Goal: Information Seeking & Learning: Learn about a topic

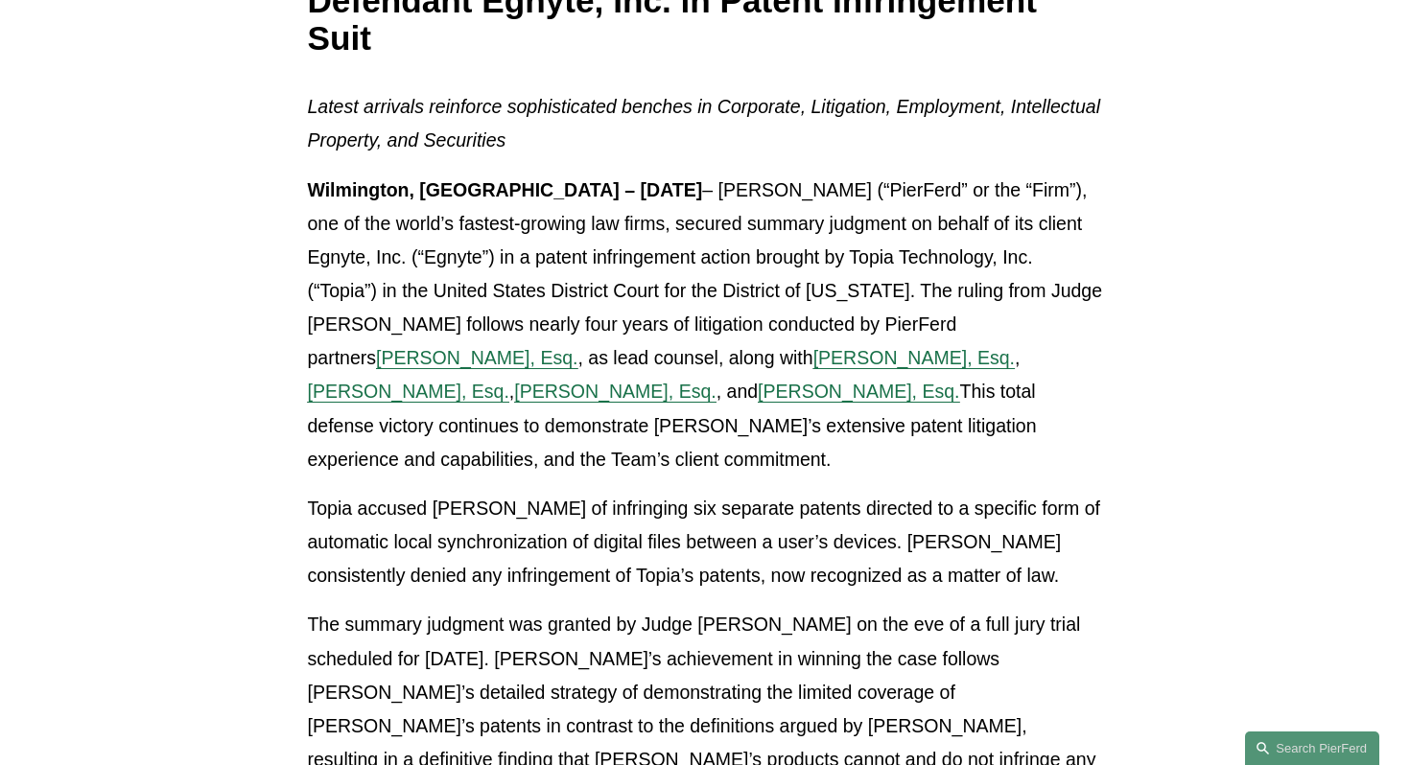
scroll to position [422, 0]
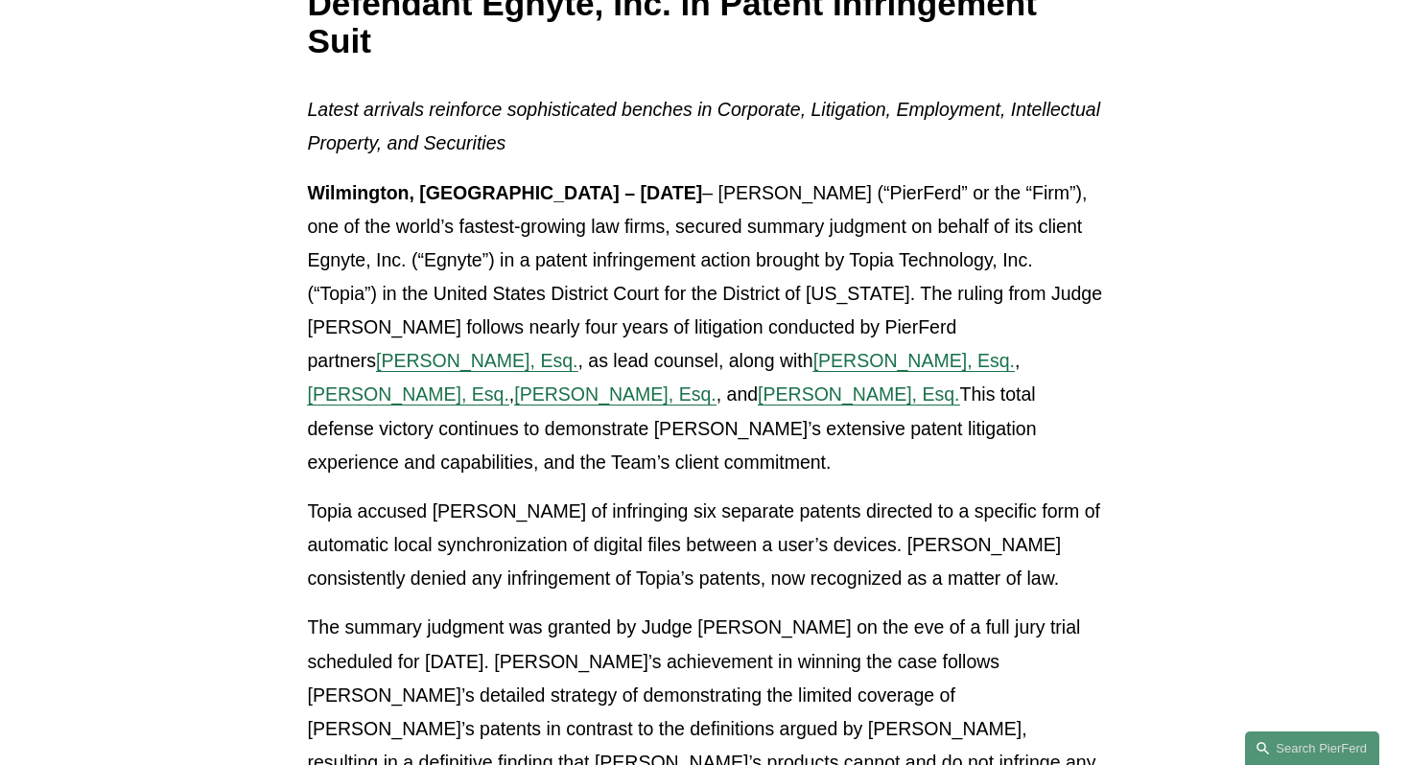
click at [376, 368] on span "[PERSON_NAME], Esq." at bounding box center [476, 360] width 201 height 21
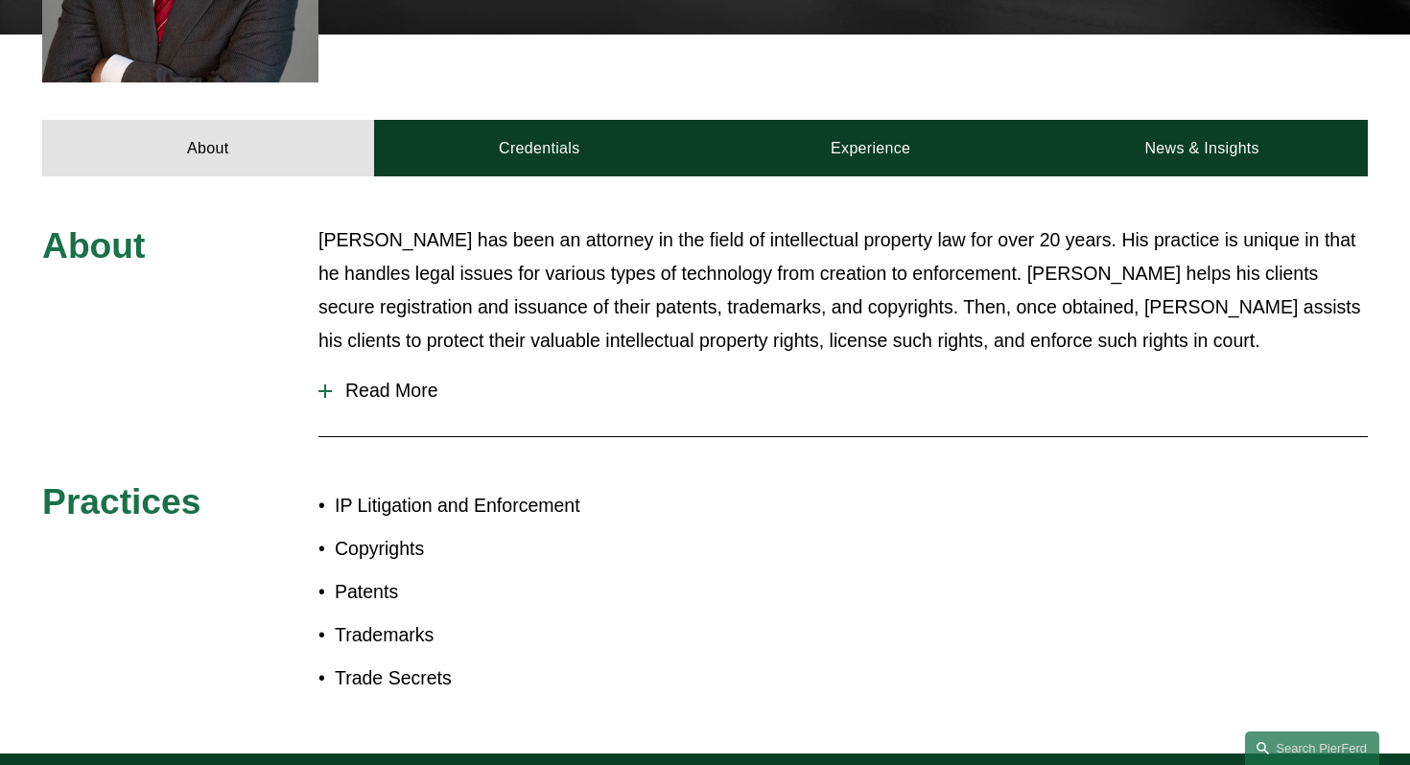
scroll to position [767, 0]
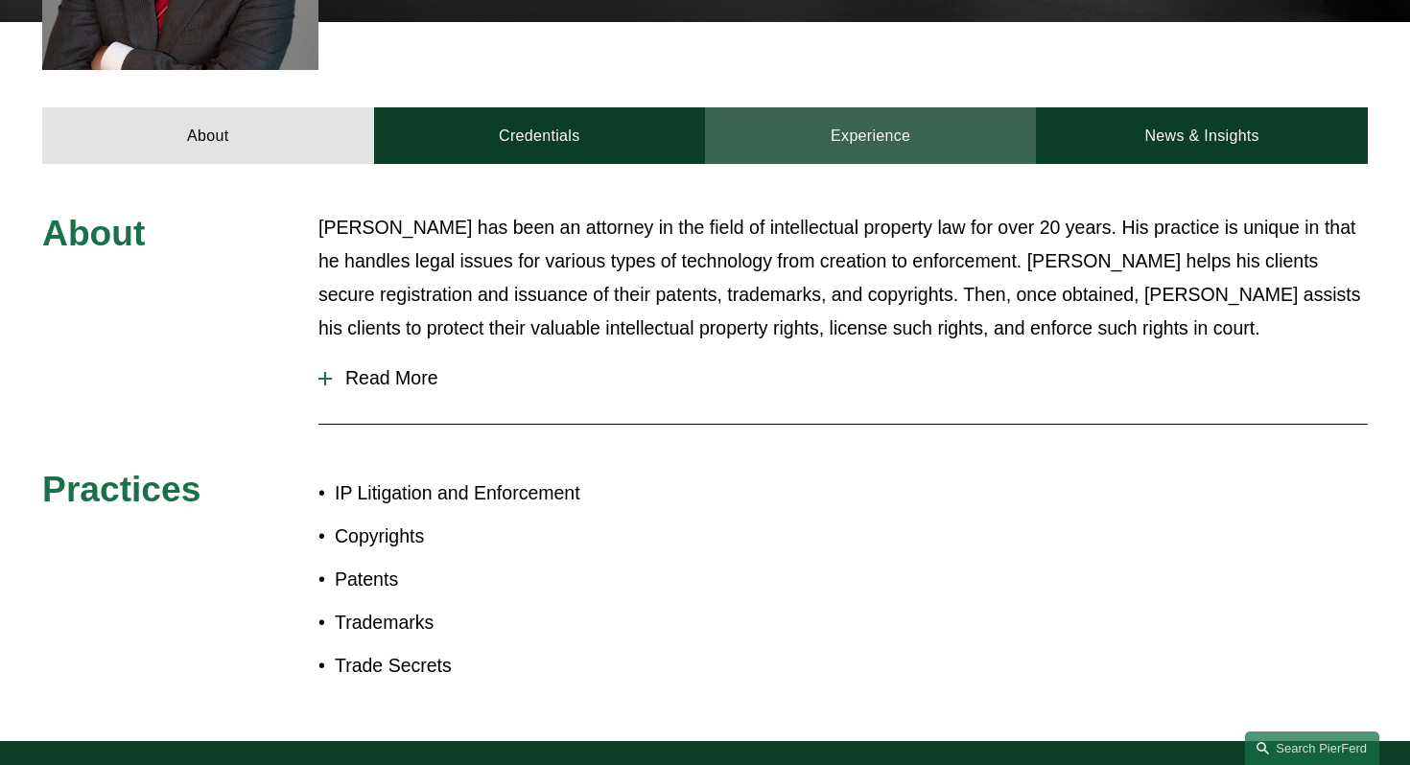
click at [848, 110] on link "Experience" at bounding box center [870, 135] width 331 height 57
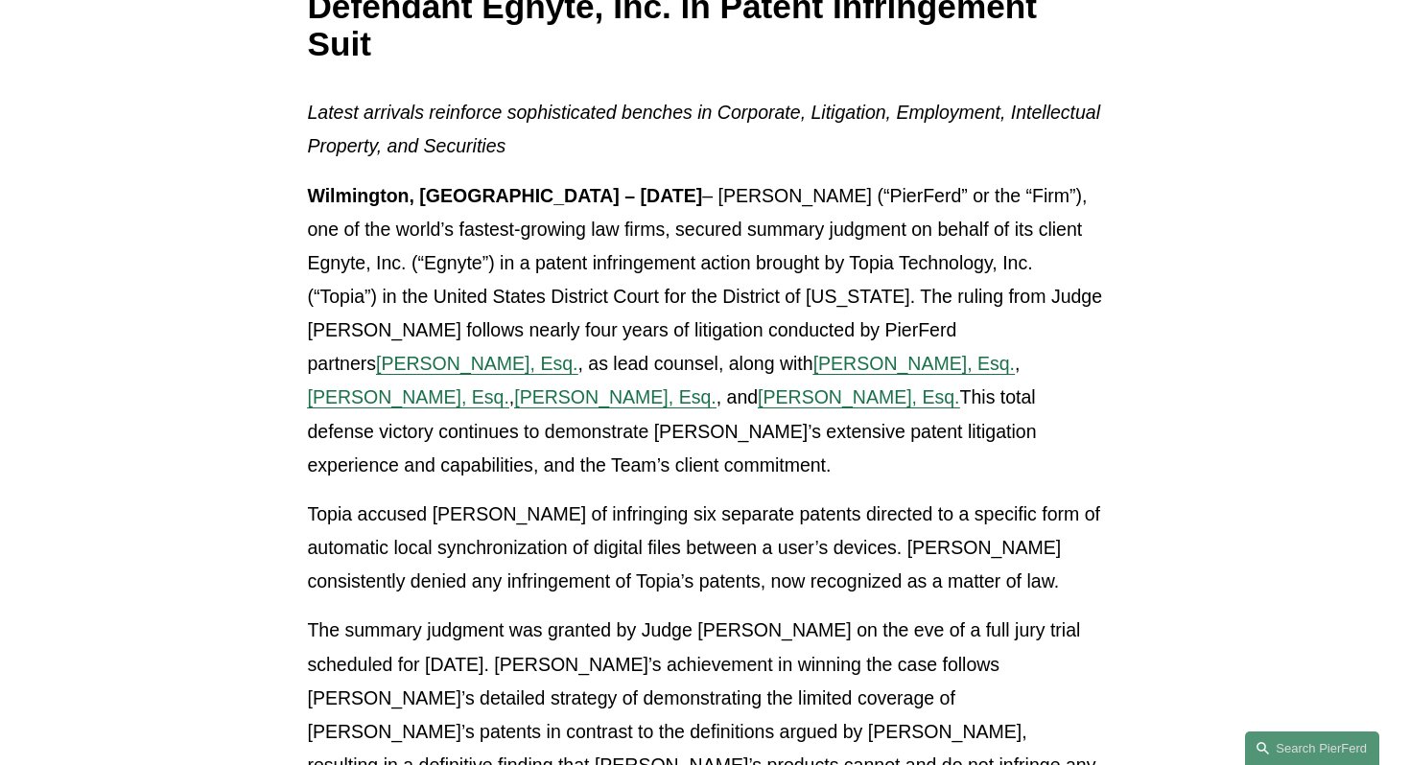
scroll to position [422, 0]
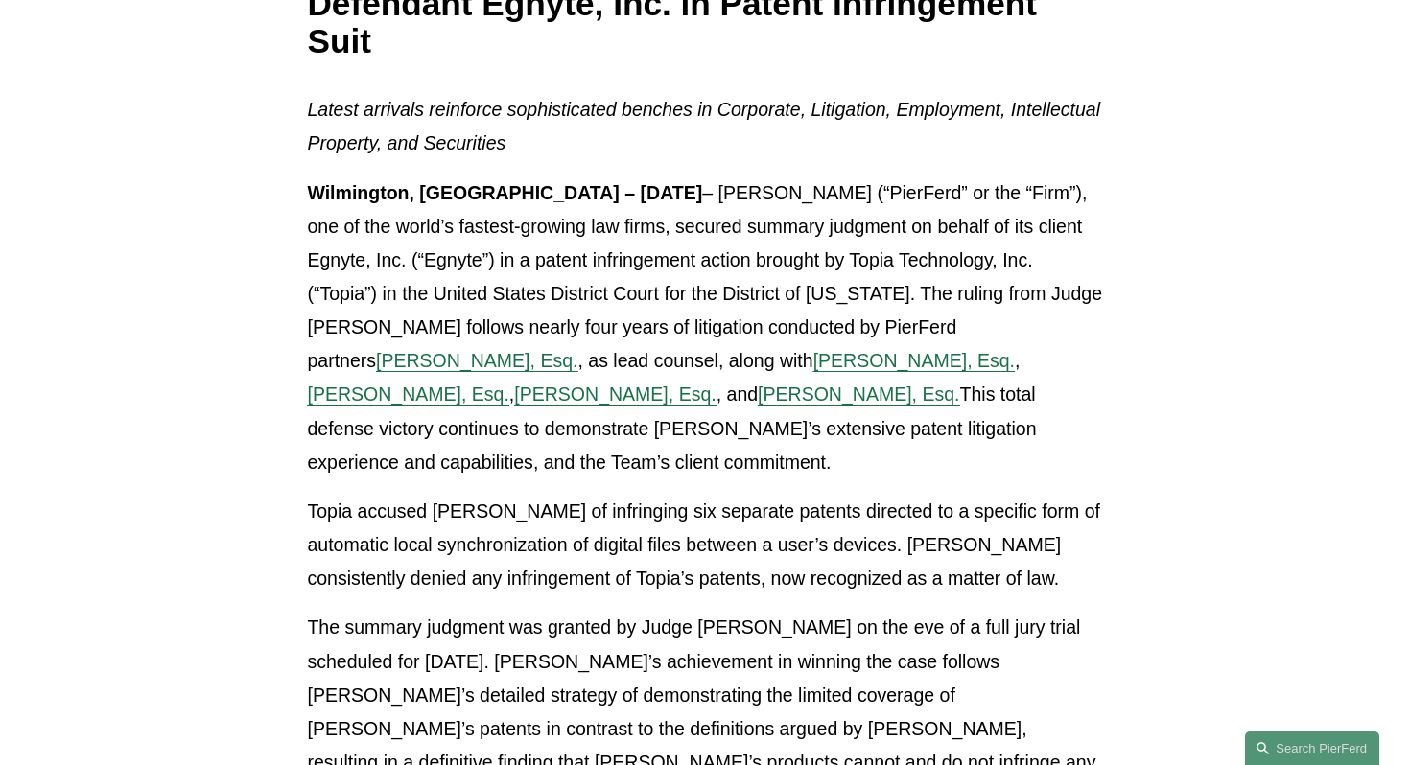
click at [813, 363] on span "[PERSON_NAME], Esq." at bounding box center [913, 360] width 201 height 21
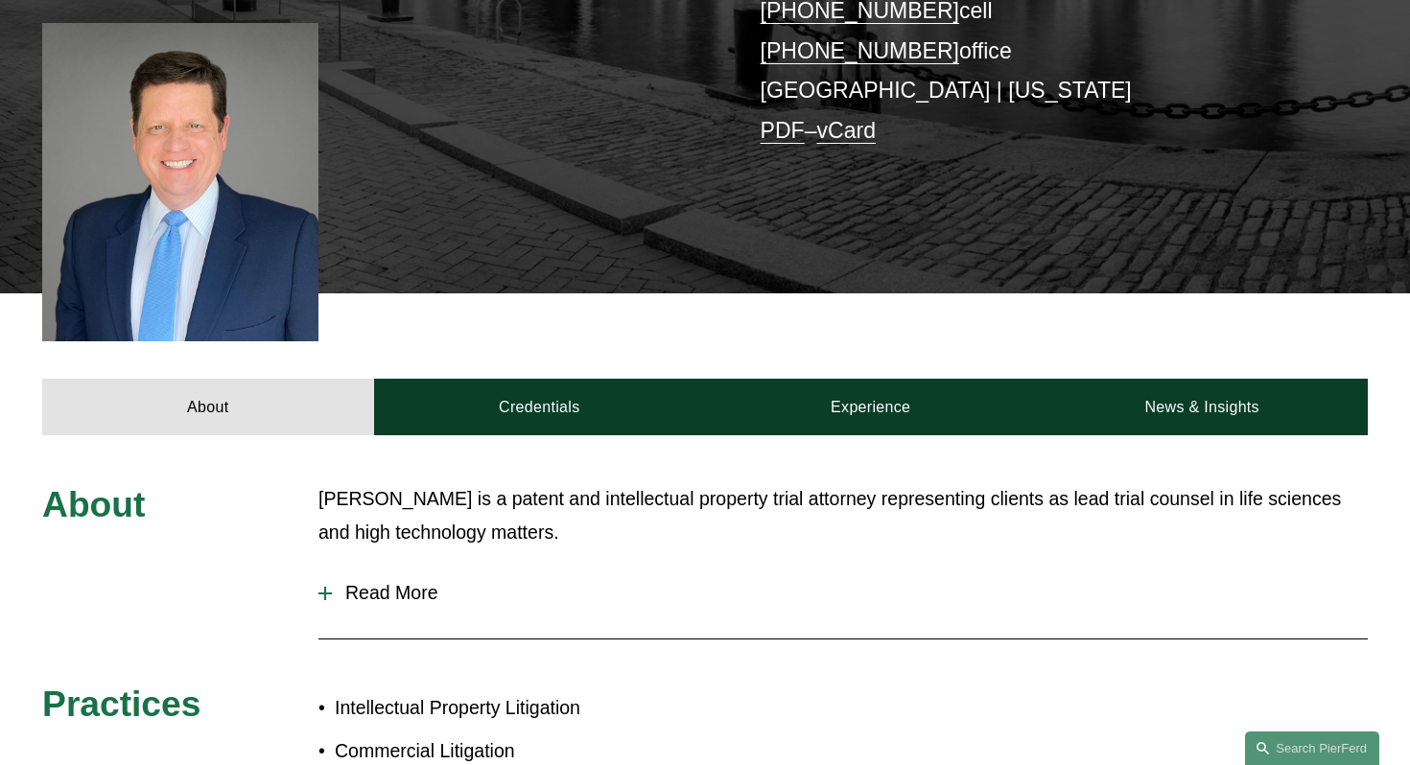
scroll to position [499, 0]
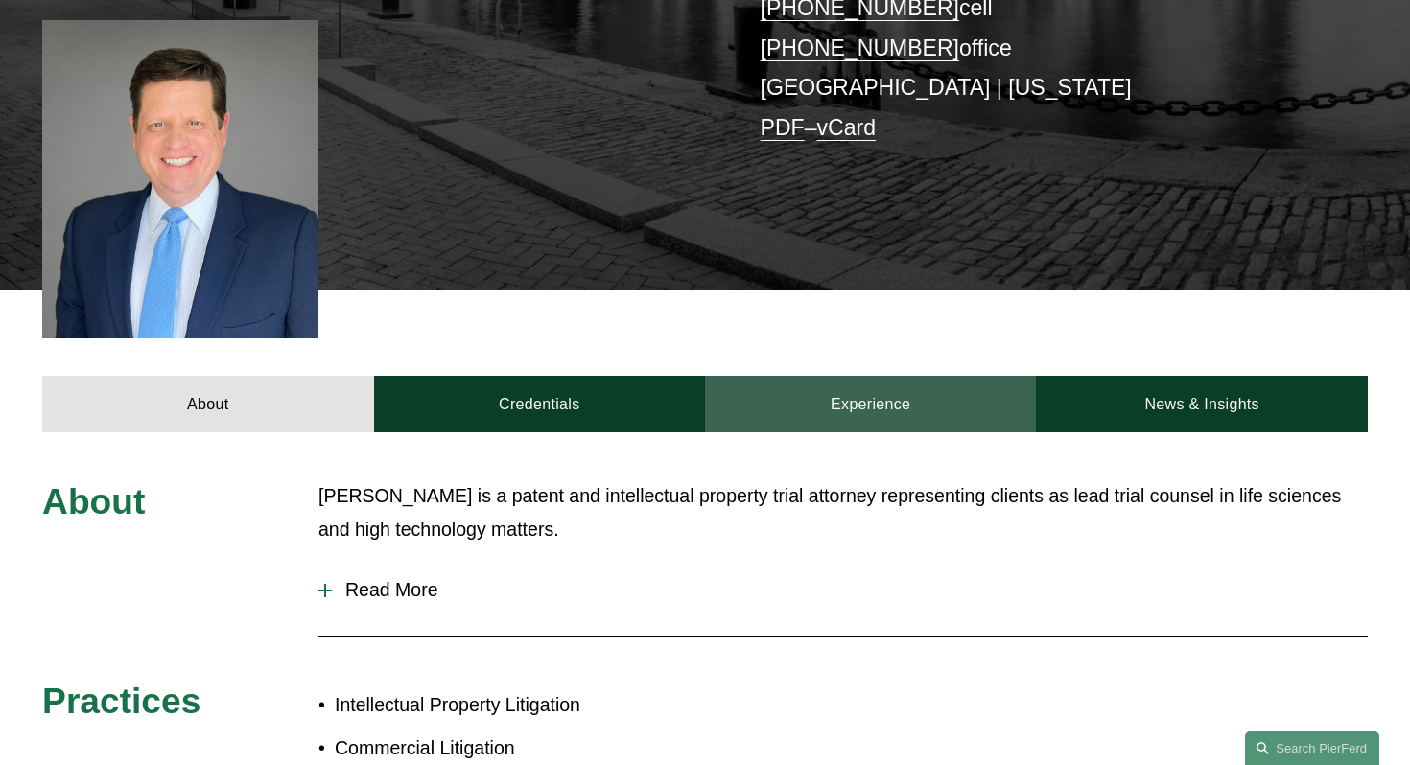
click at [859, 376] on link "Experience" at bounding box center [870, 404] width 331 height 57
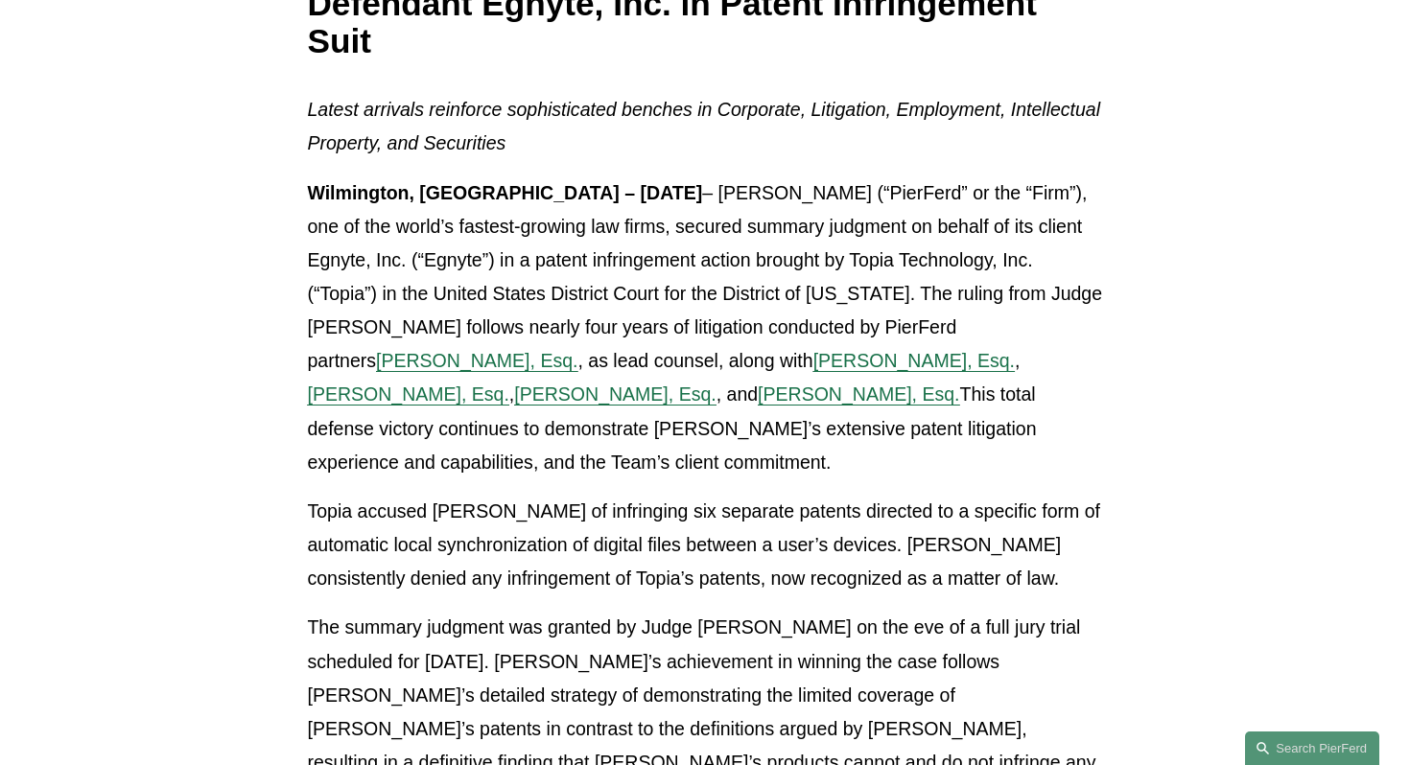
scroll to position [460, 0]
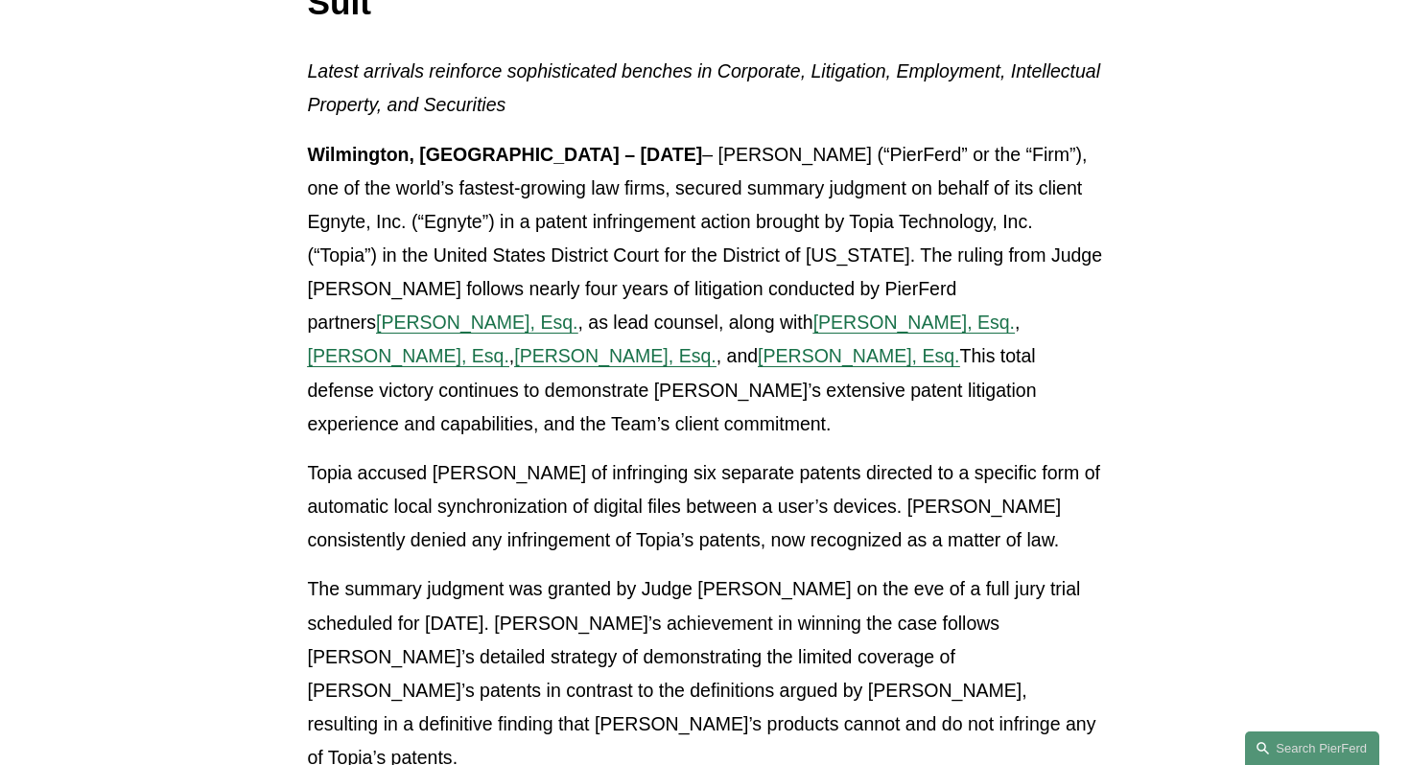
click at [514, 355] on span "[PERSON_NAME], Esq." at bounding box center [614, 355] width 201 height 21
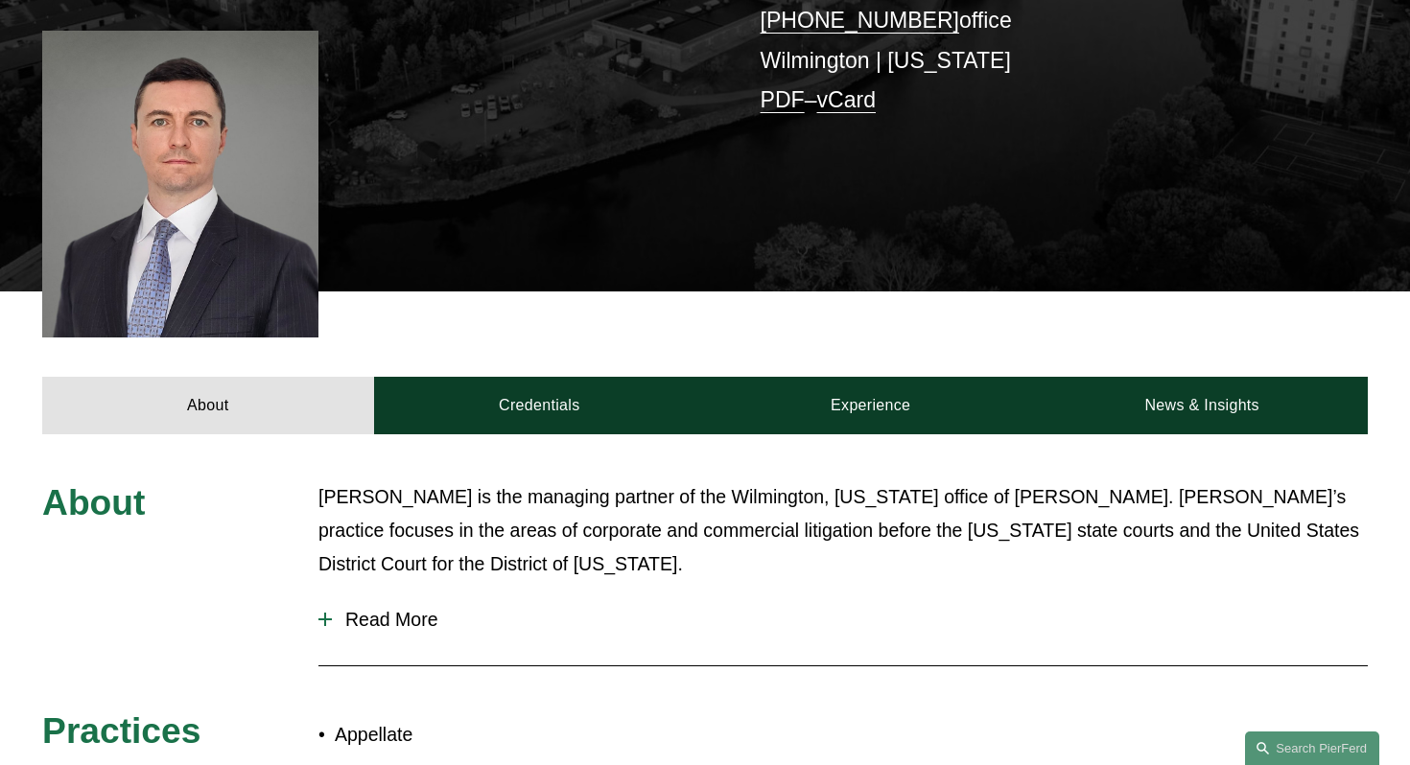
scroll to position [499, 0]
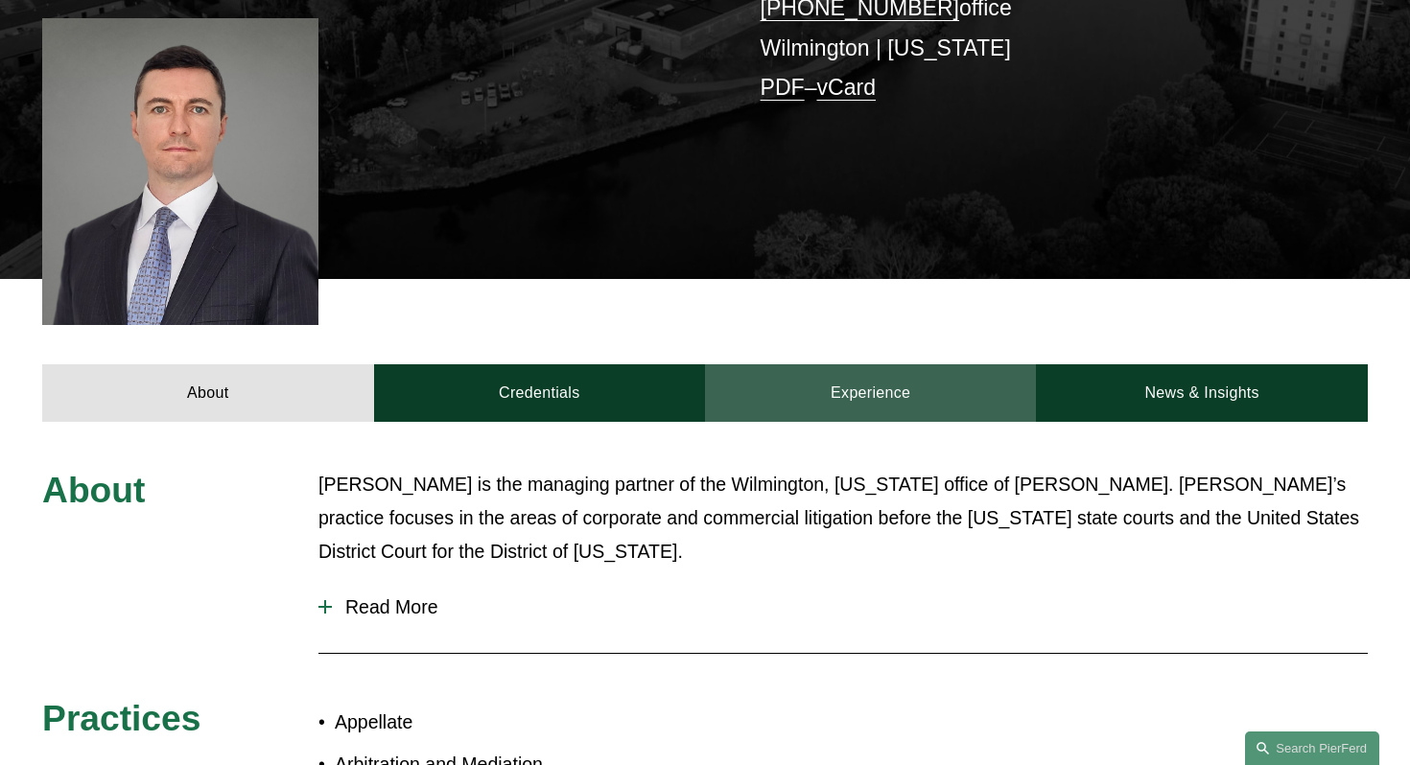
click at [833, 375] on link "Experience" at bounding box center [870, 392] width 331 height 57
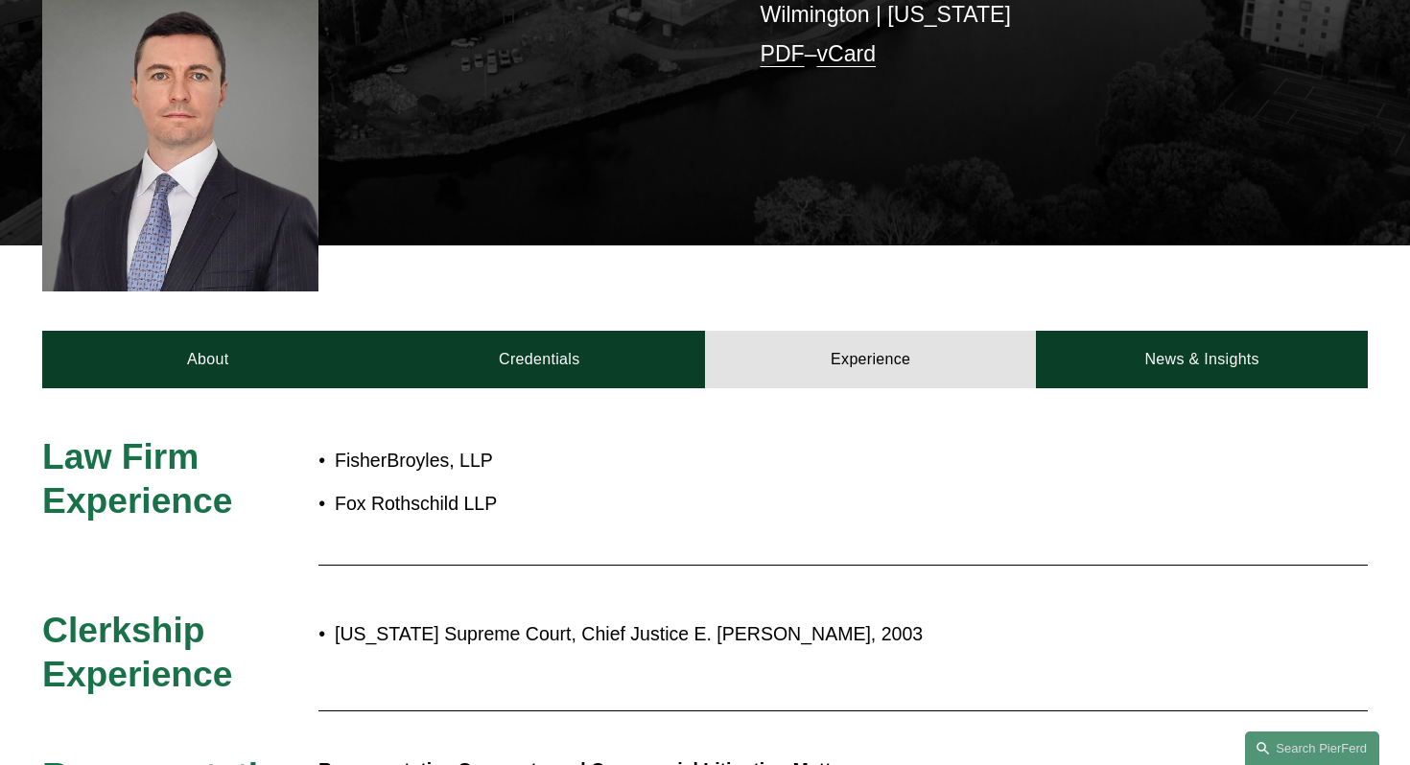
scroll to position [537, 0]
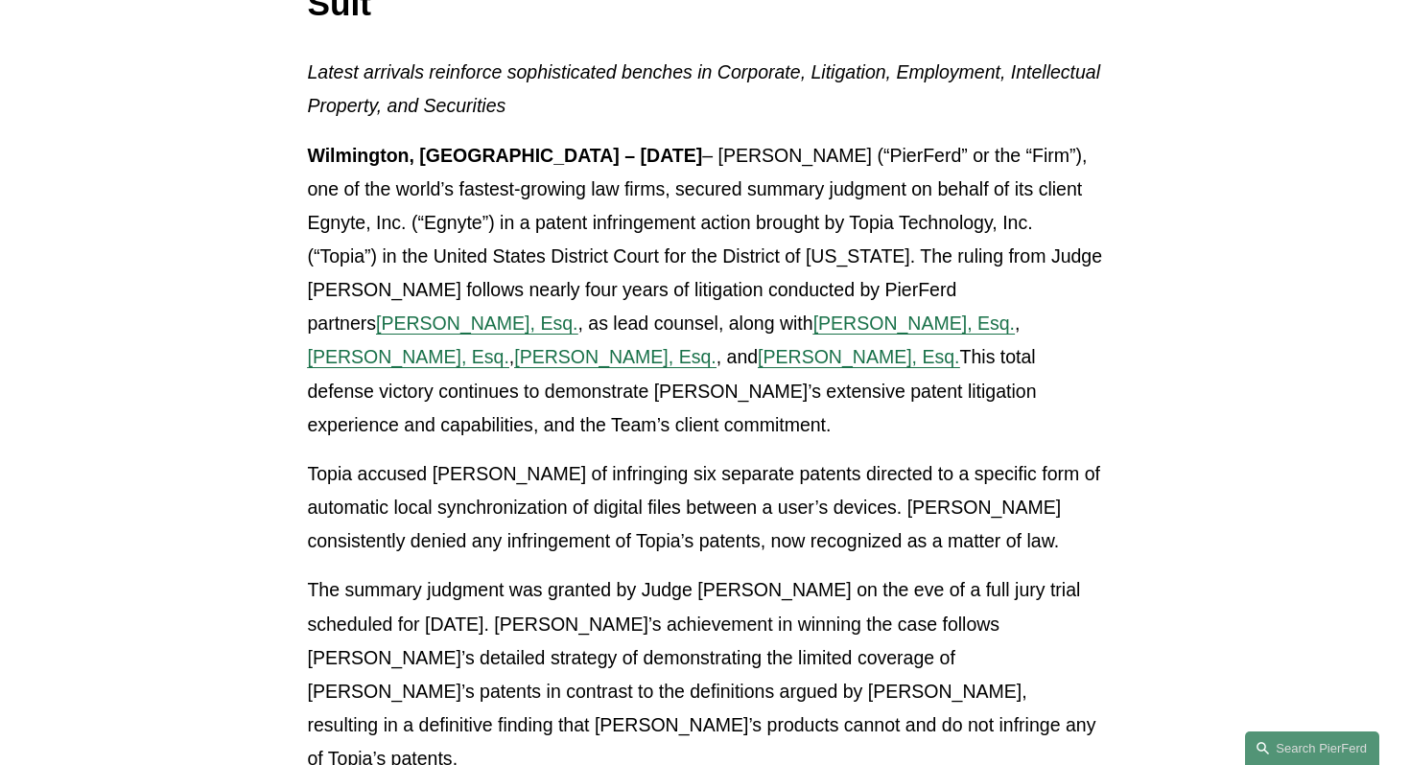
scroll to position [460, 0]
click at [758, 349] on span "[PERSON_NAME], Esq." at bounding box center [858, 355] width 201 height 21
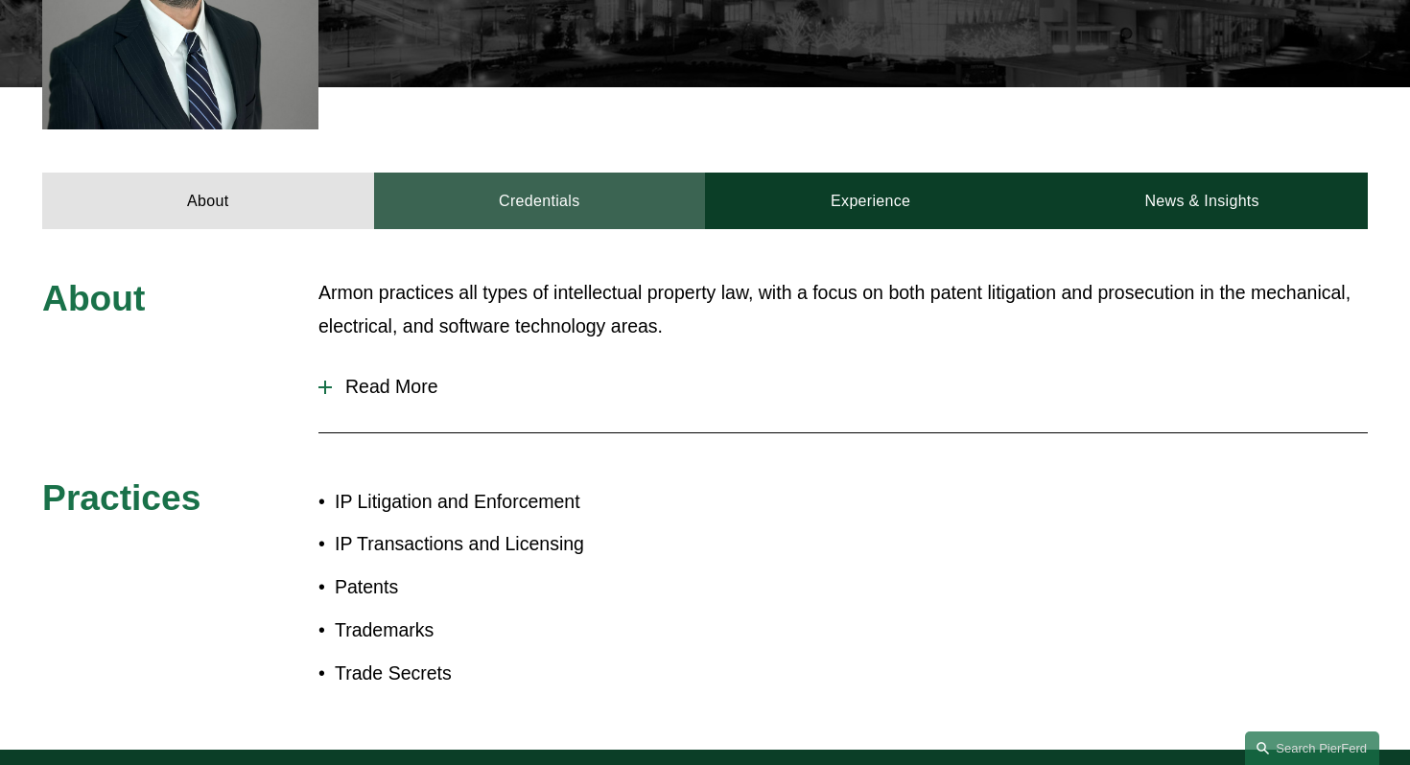
scroll to position [691, 0]
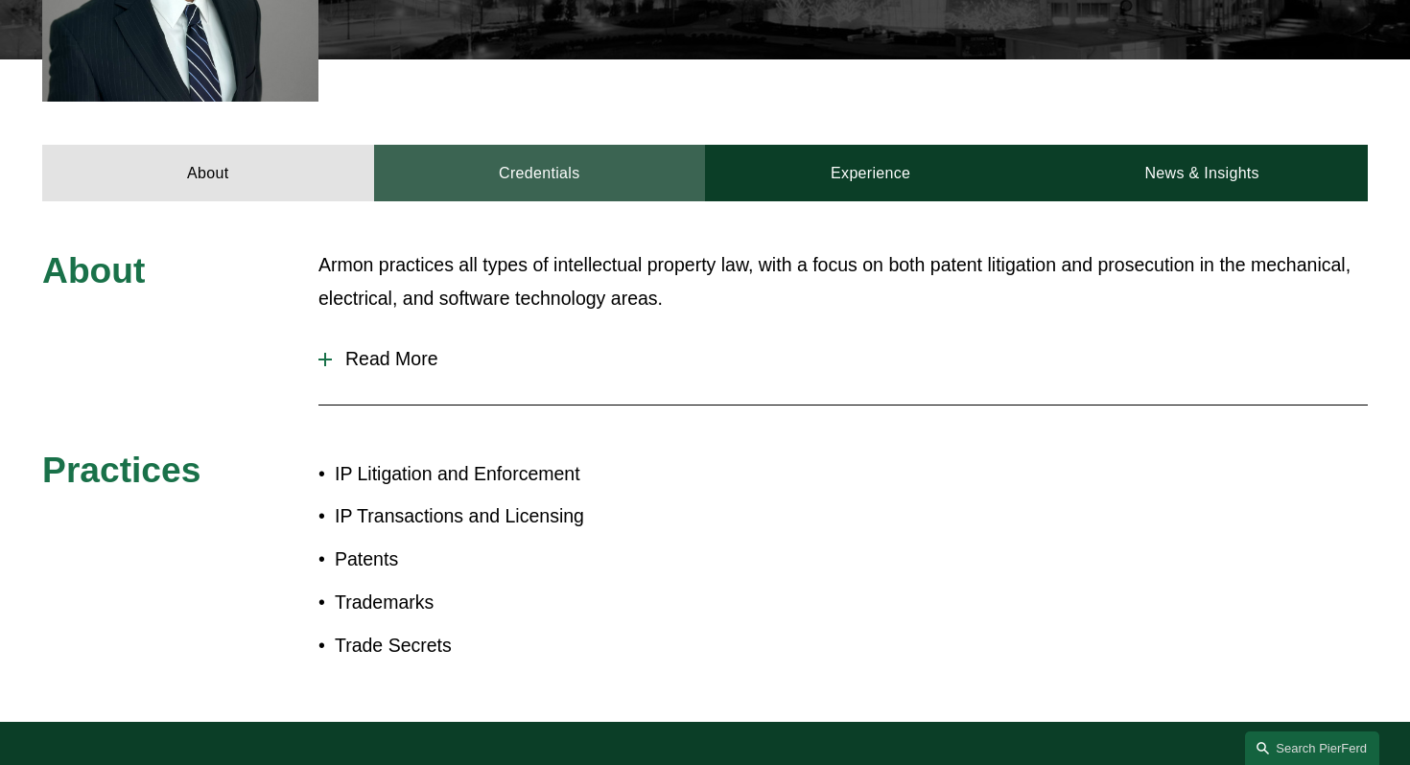
click at [539, 188] on link "Credentials" at bounding box center [539, 173] width 331 height 57
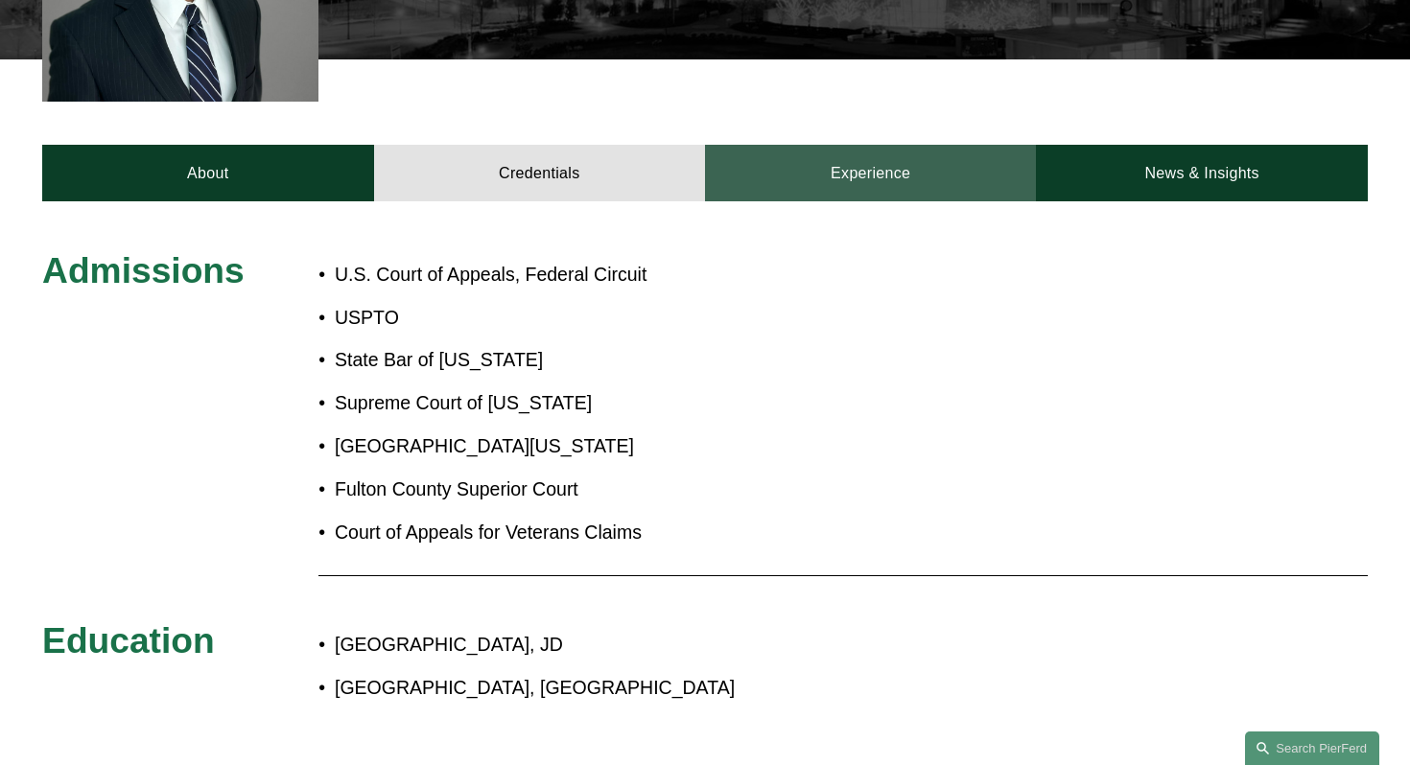
click at [836, 181] on link "Experience" at bounding box center [870, 173] width 331 height 57
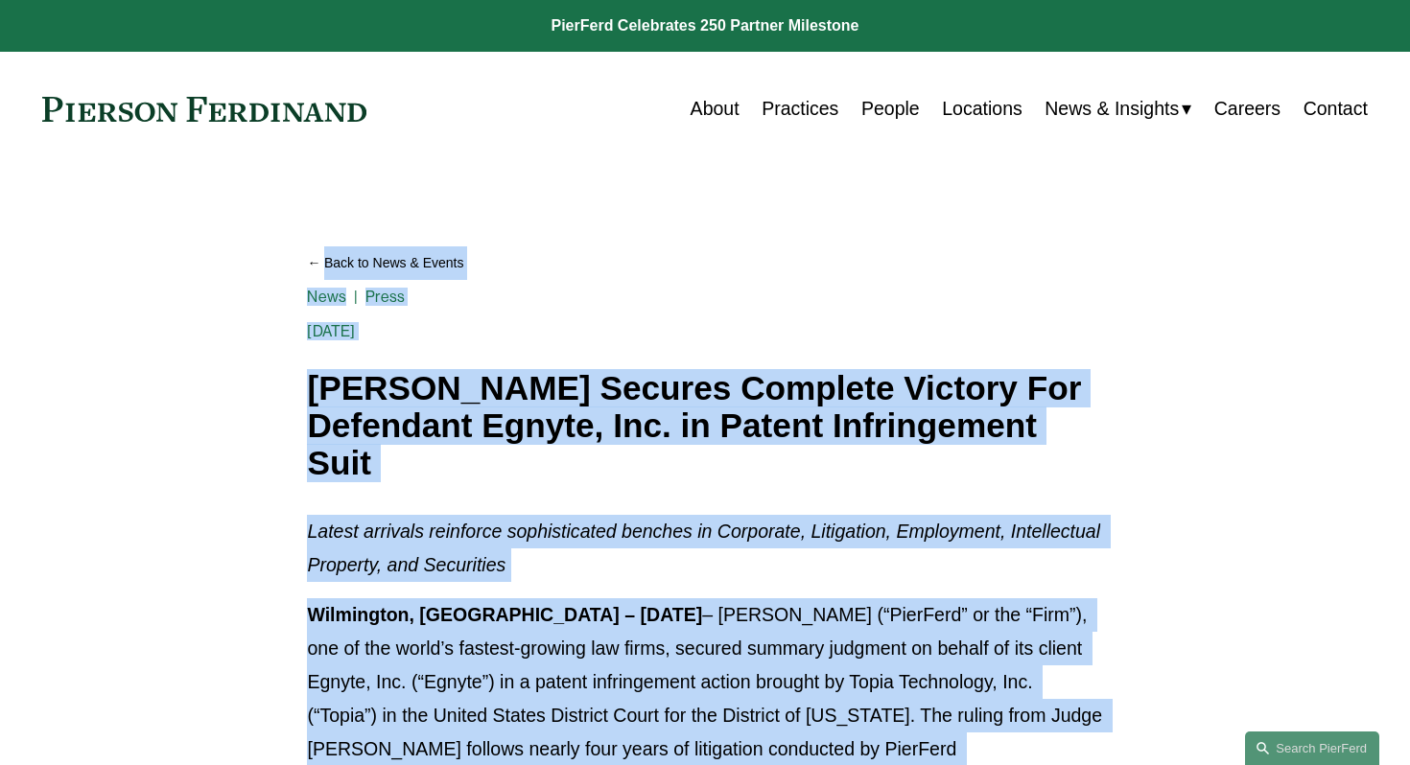
drag, startPoint x: 1342, startPoint y: 471, endPoint x: 1366, endPoint y: -152, distance: 622.9
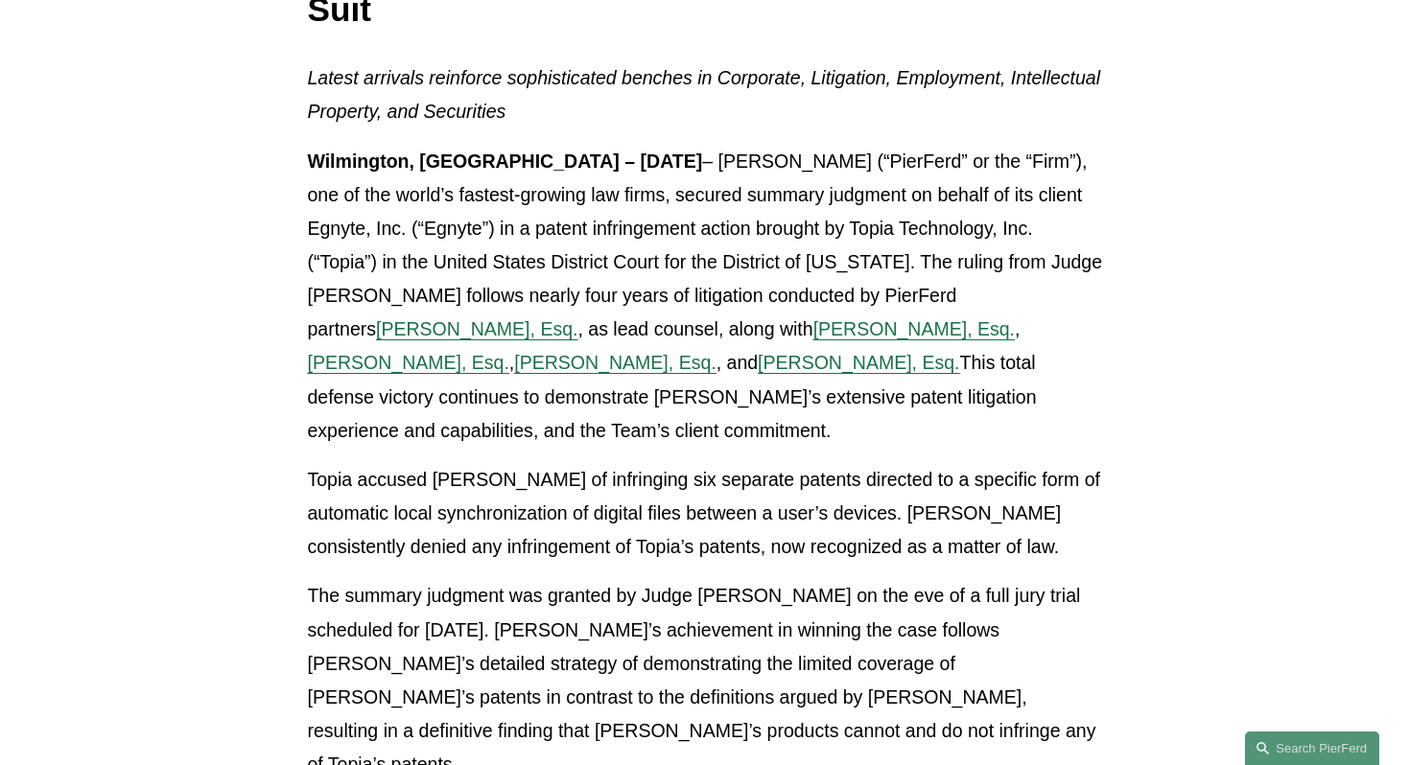
scroll to position [460, 0]
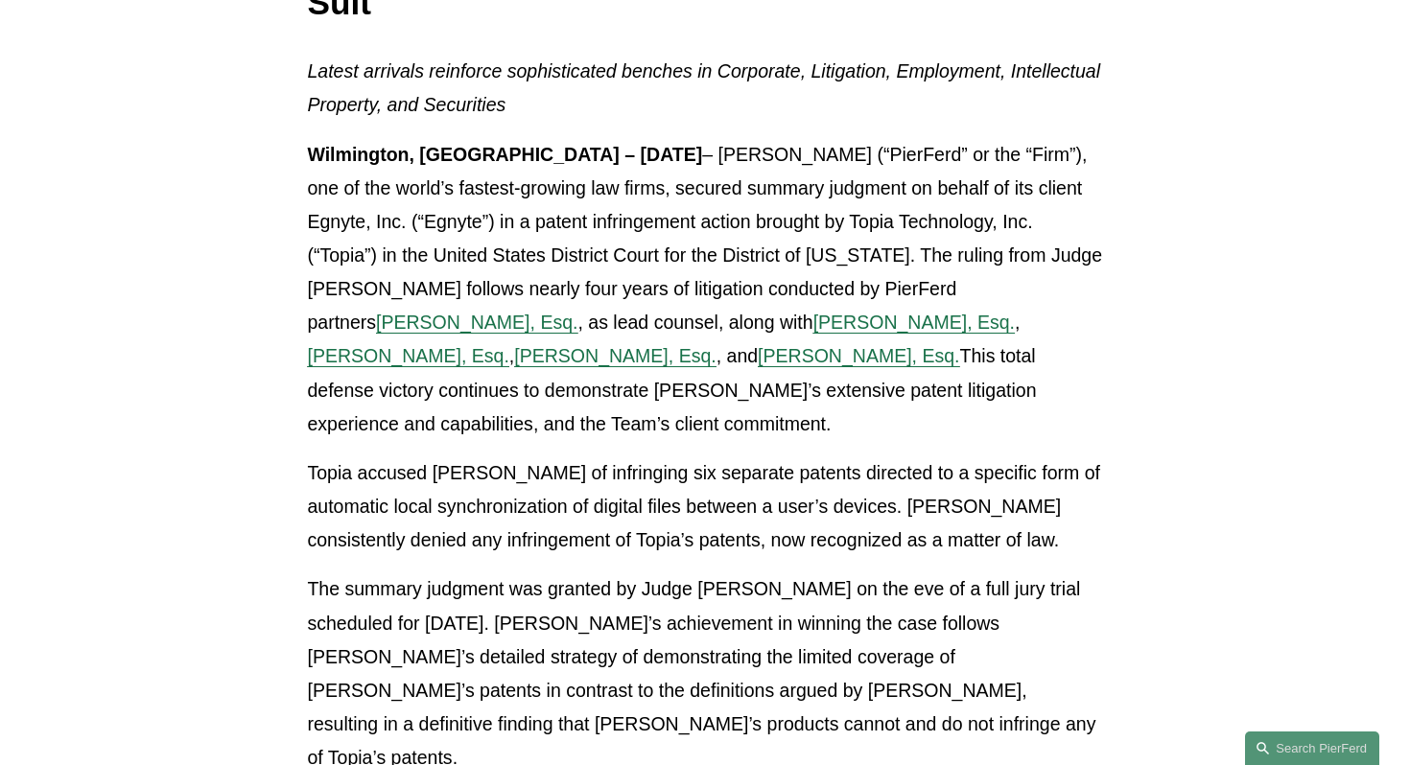
click at [545, 349] on span "[PERSON_NAME], Esq." at bounding box center [614, 355] width 201 height 21
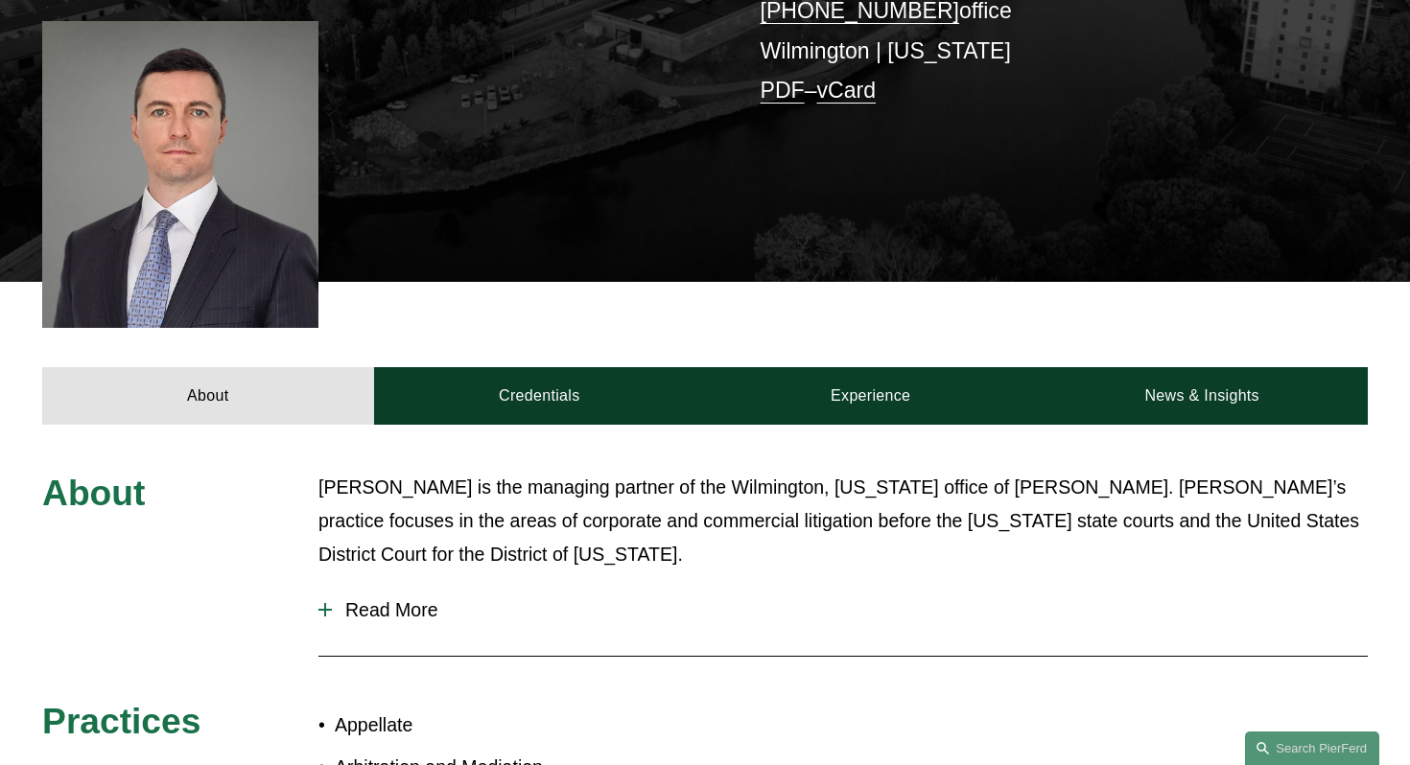
scroll to position [499, 0]
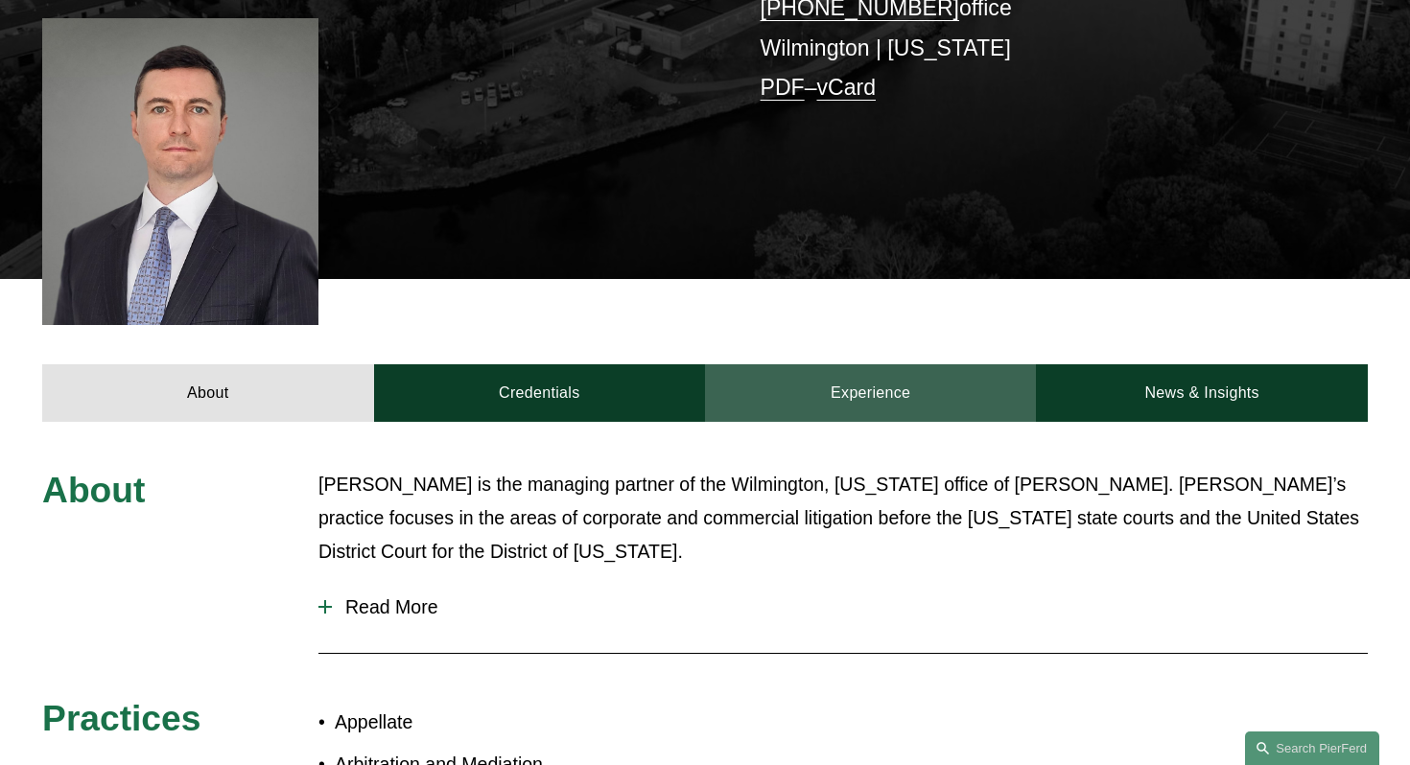
click at [842, 369] on link "Experience" at bounding box center [870, 392] width 331 height 57
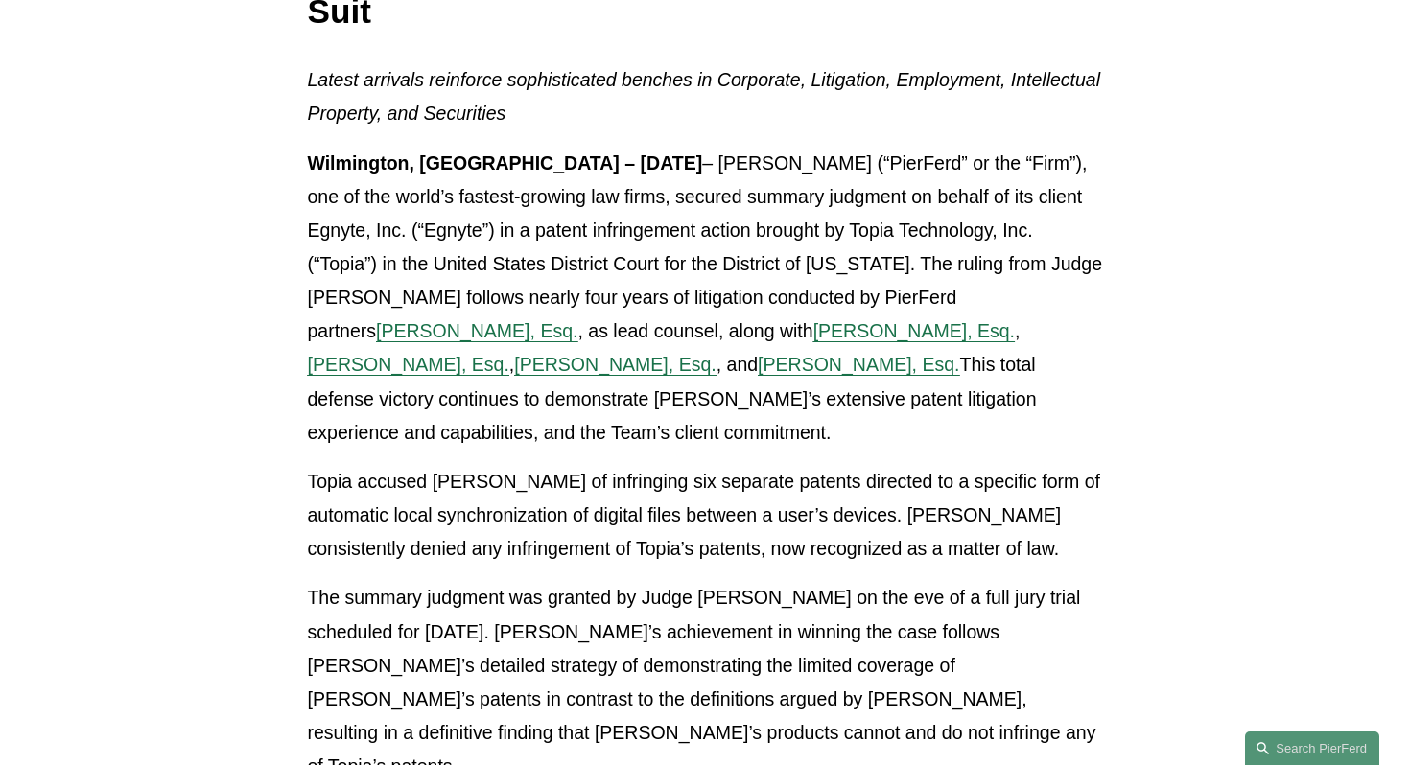
scroll to position [460, 0]
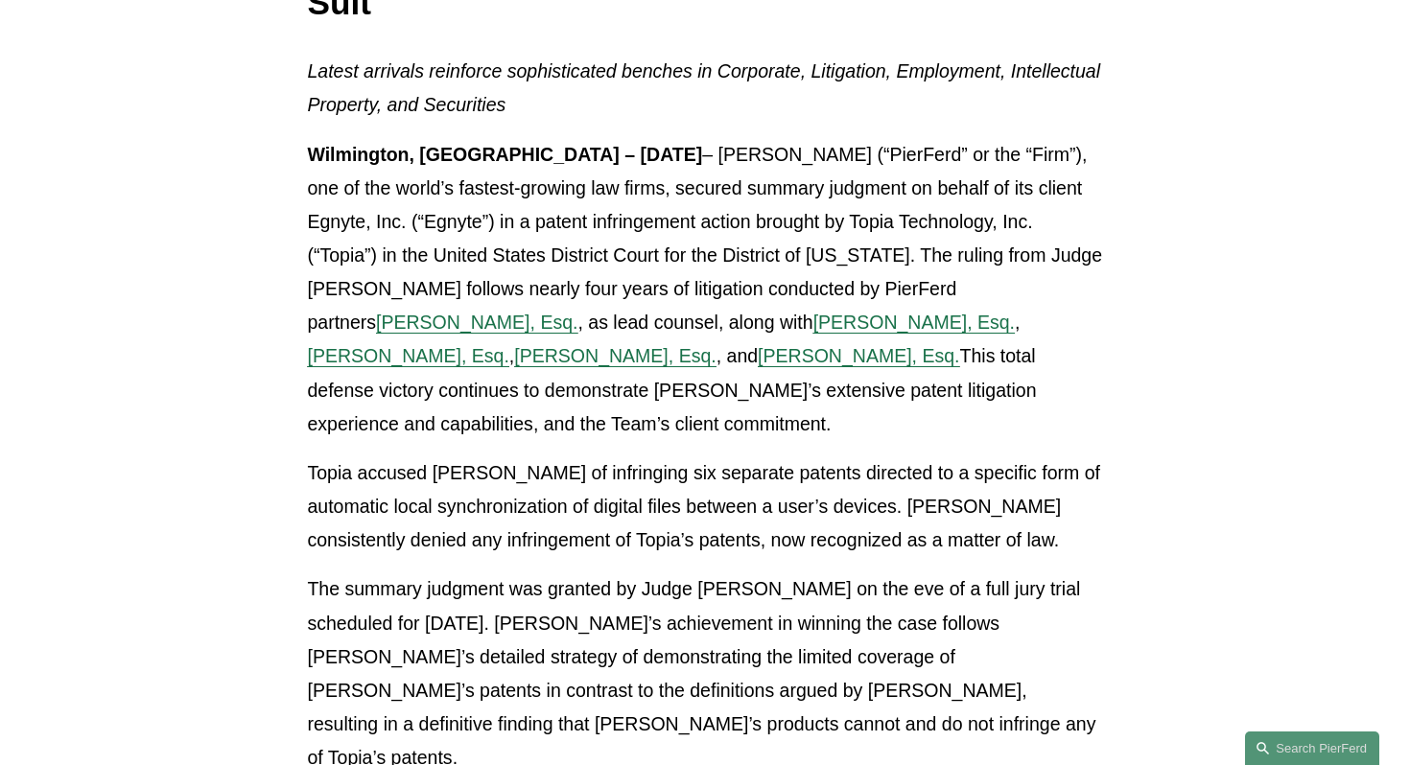
click at [813, 325] on span "John T. Gutkoski, Esq." at bounding box center [913, 322] width 201 height 21
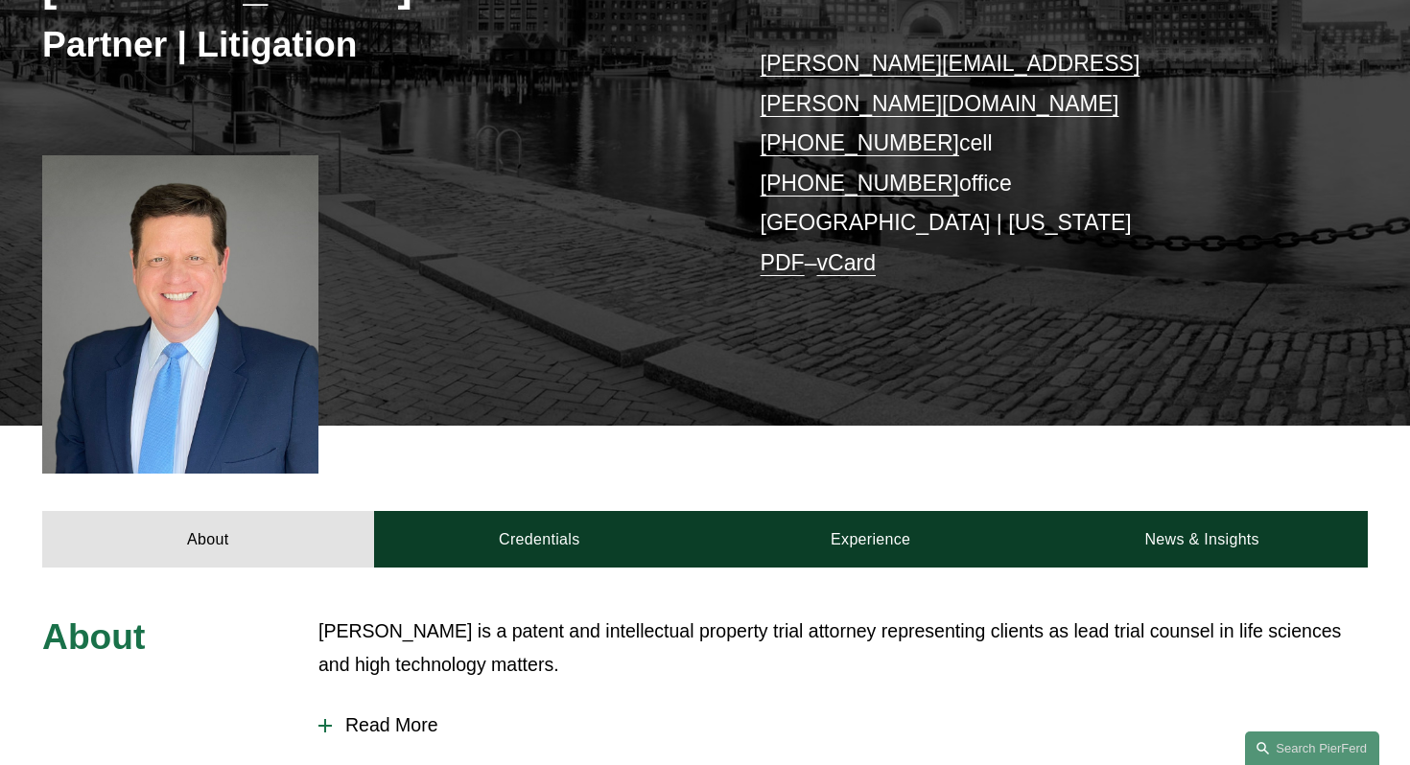
scroll to position [422, 0]
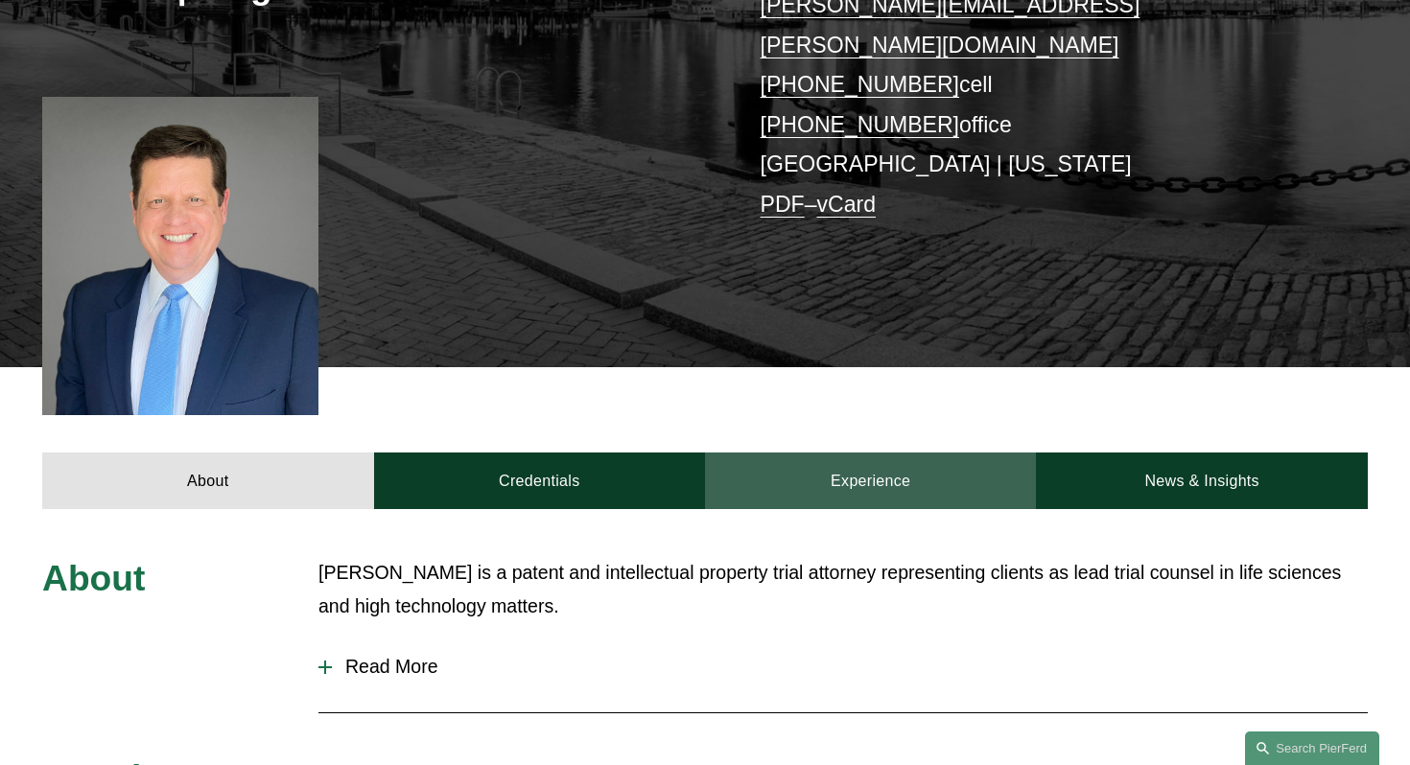
click at [852, 453] on link "Experience" at bounding box center [870, 481] width 331 height 57
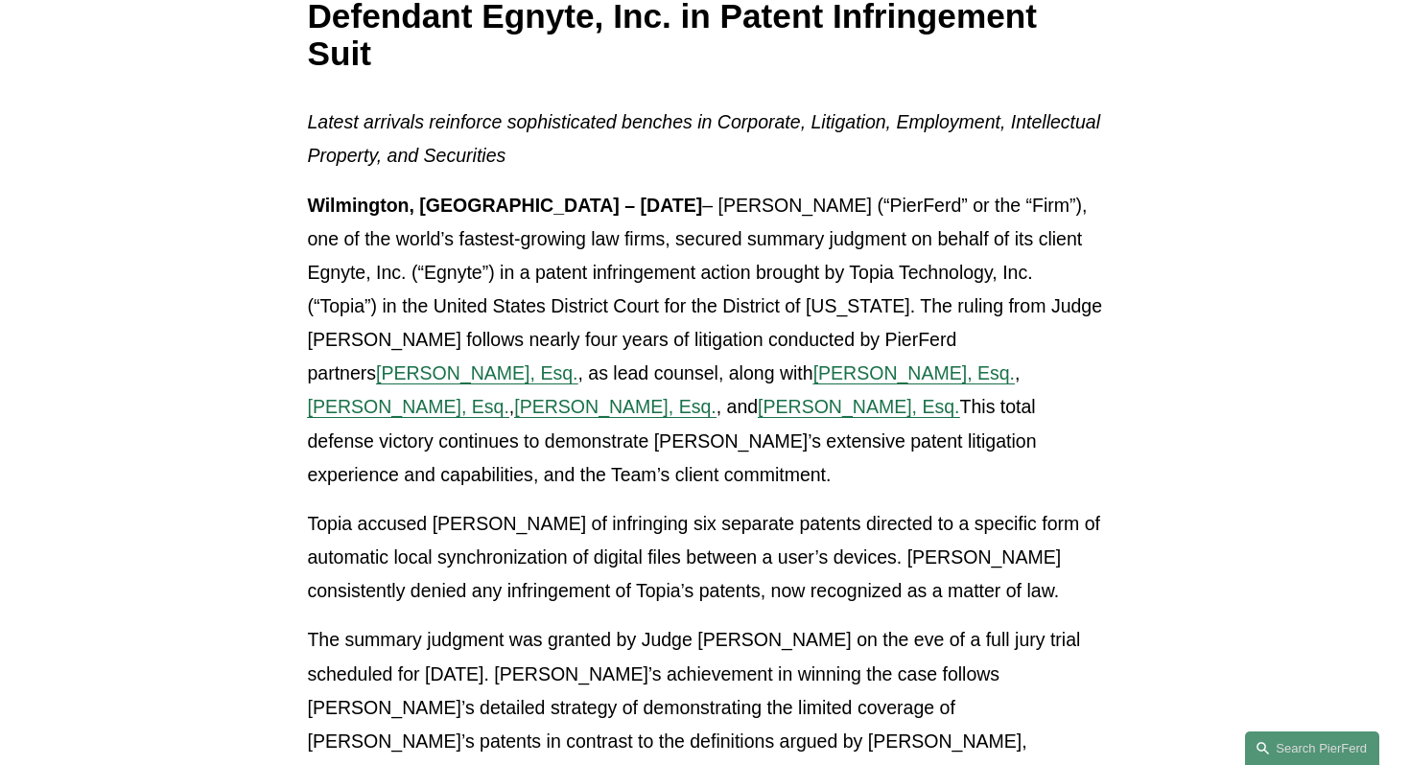
scroll to position [422, 0]
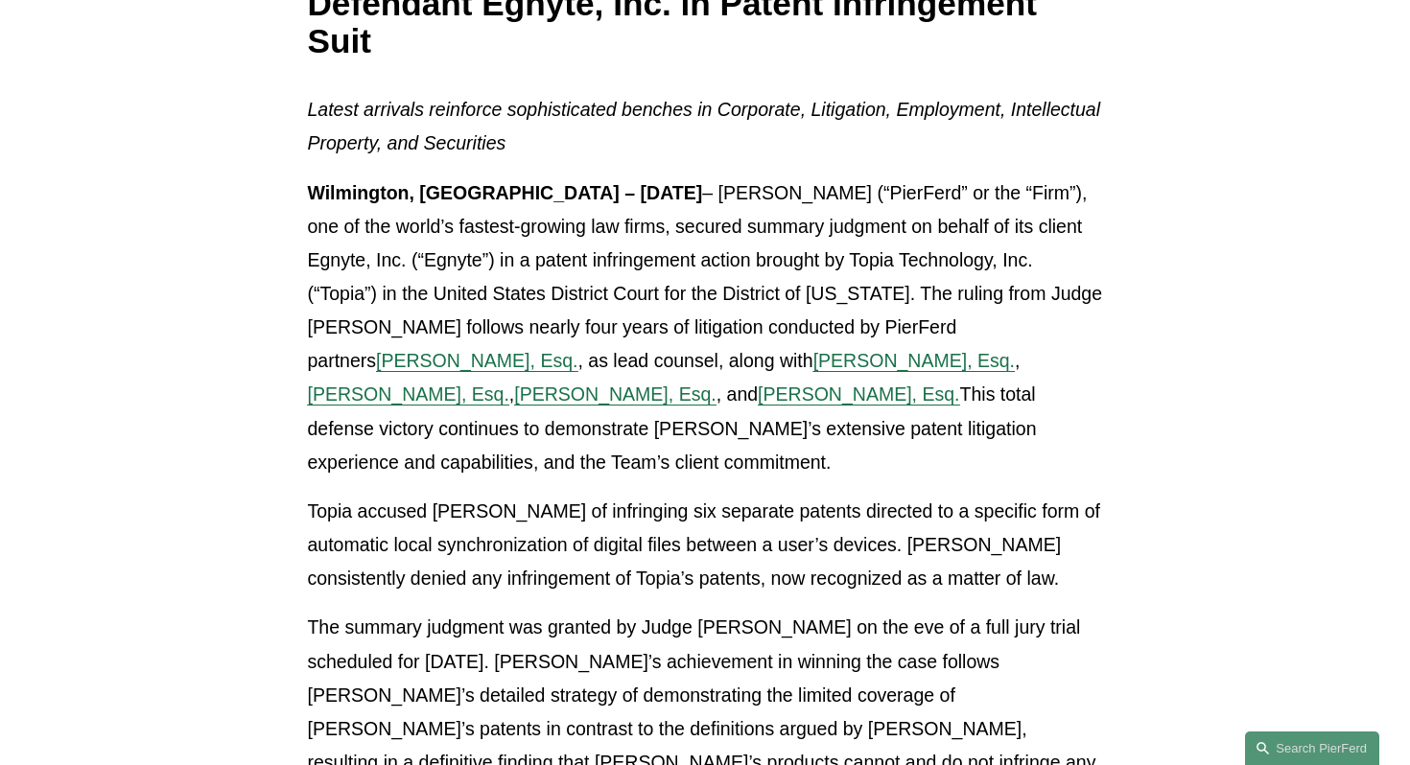
click at [534, 400] on span "[PERSON_NAME], Esq." at bounding box center [614, 394] width 201 height 21
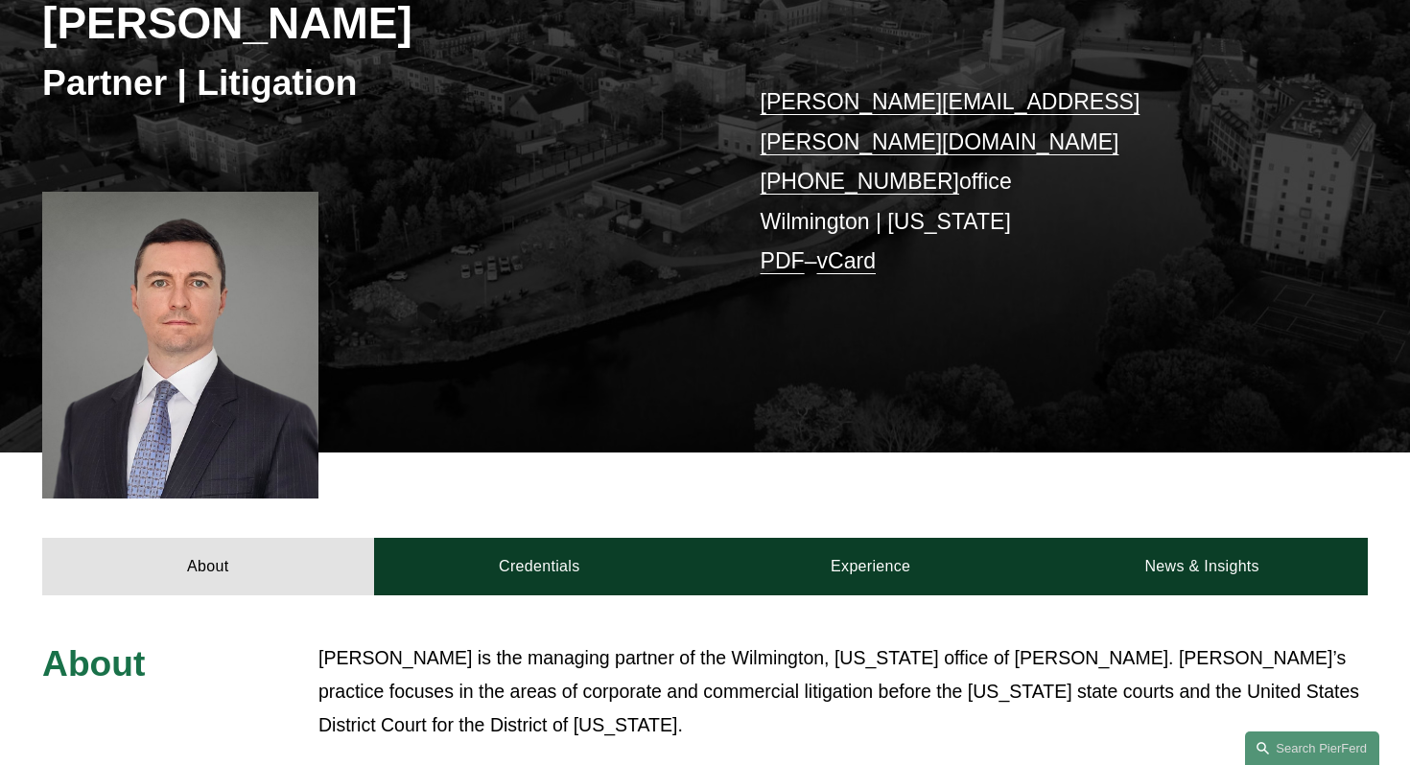
scroll to position [332, 0]
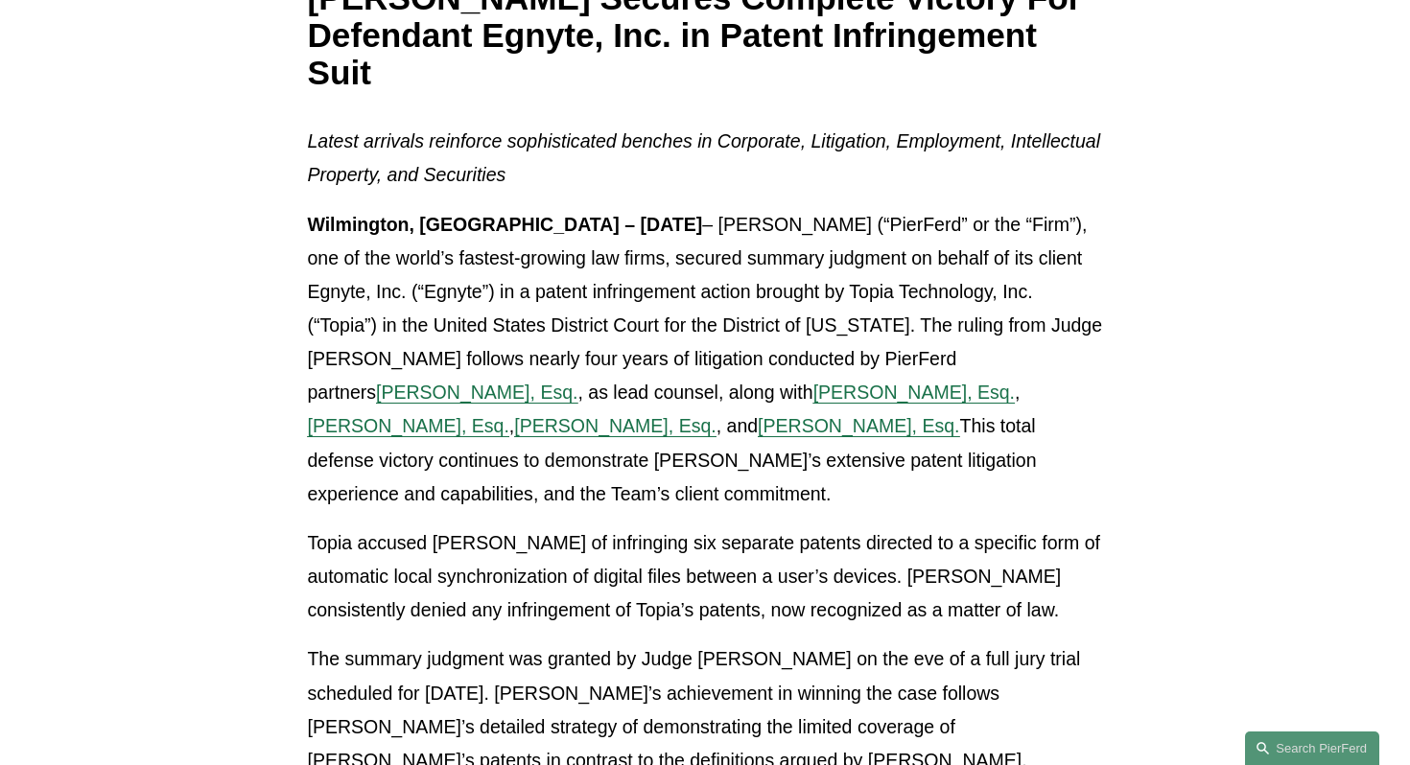
scroll to position [422, 0]
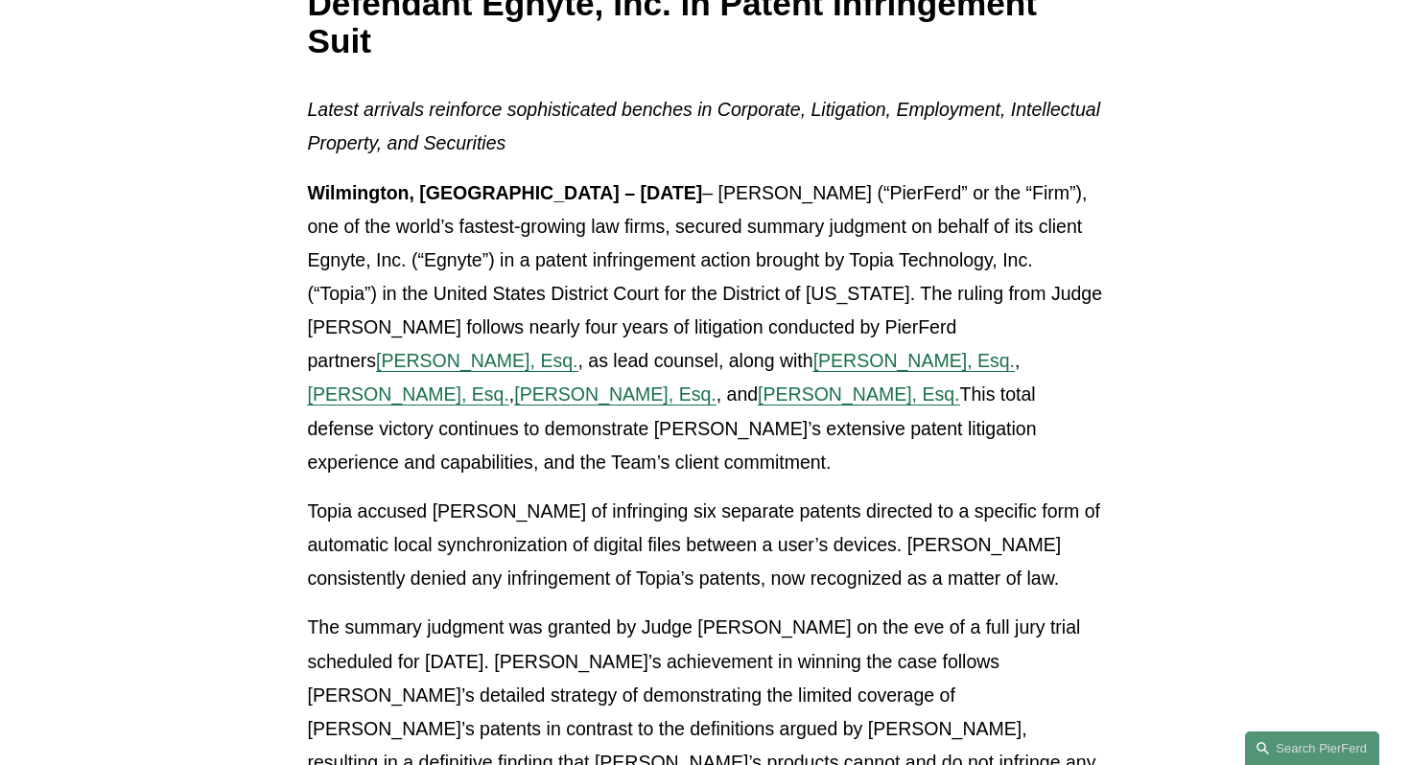
click at [374, 403] on span "[PERSON_NAME], Esq." at bounding box center [407, 394] width 201 height 21
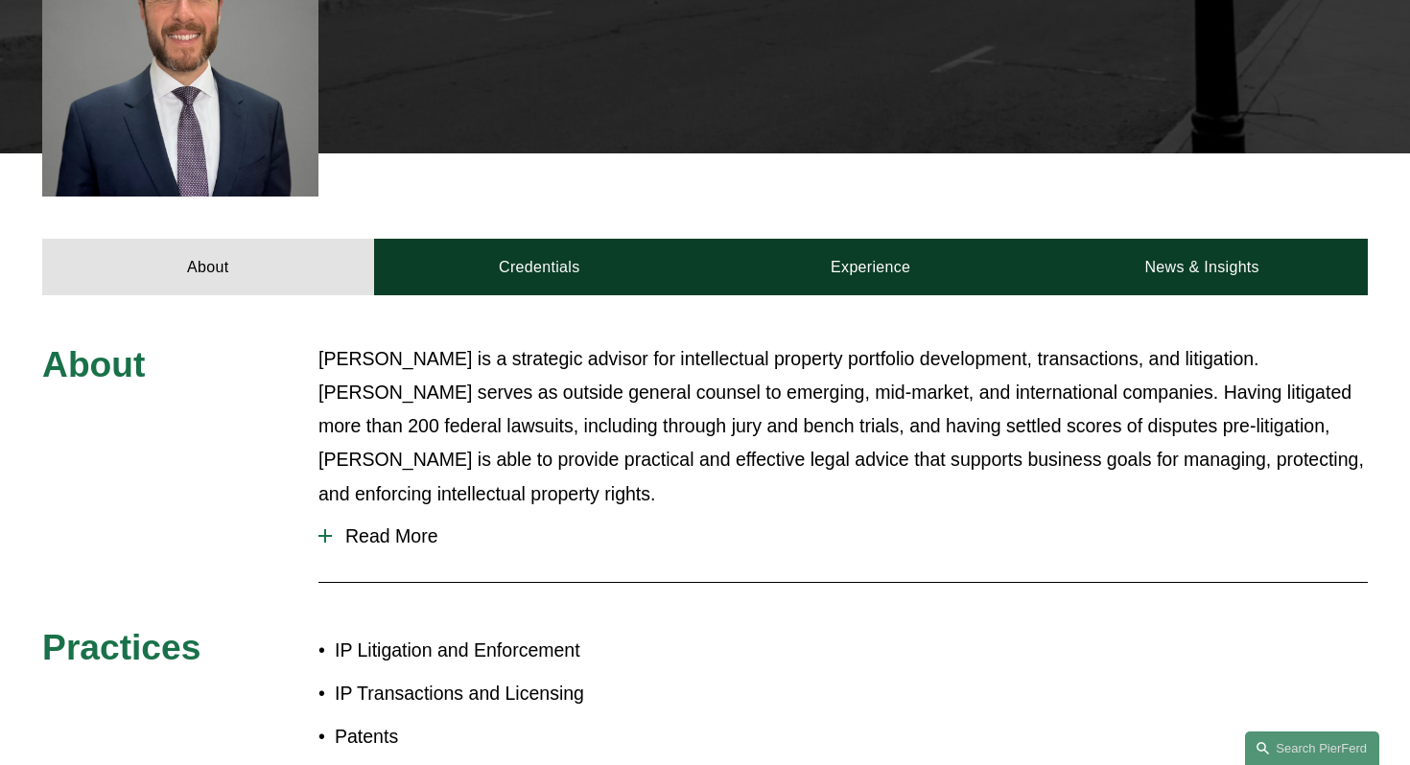
scroll to position [745, 0]
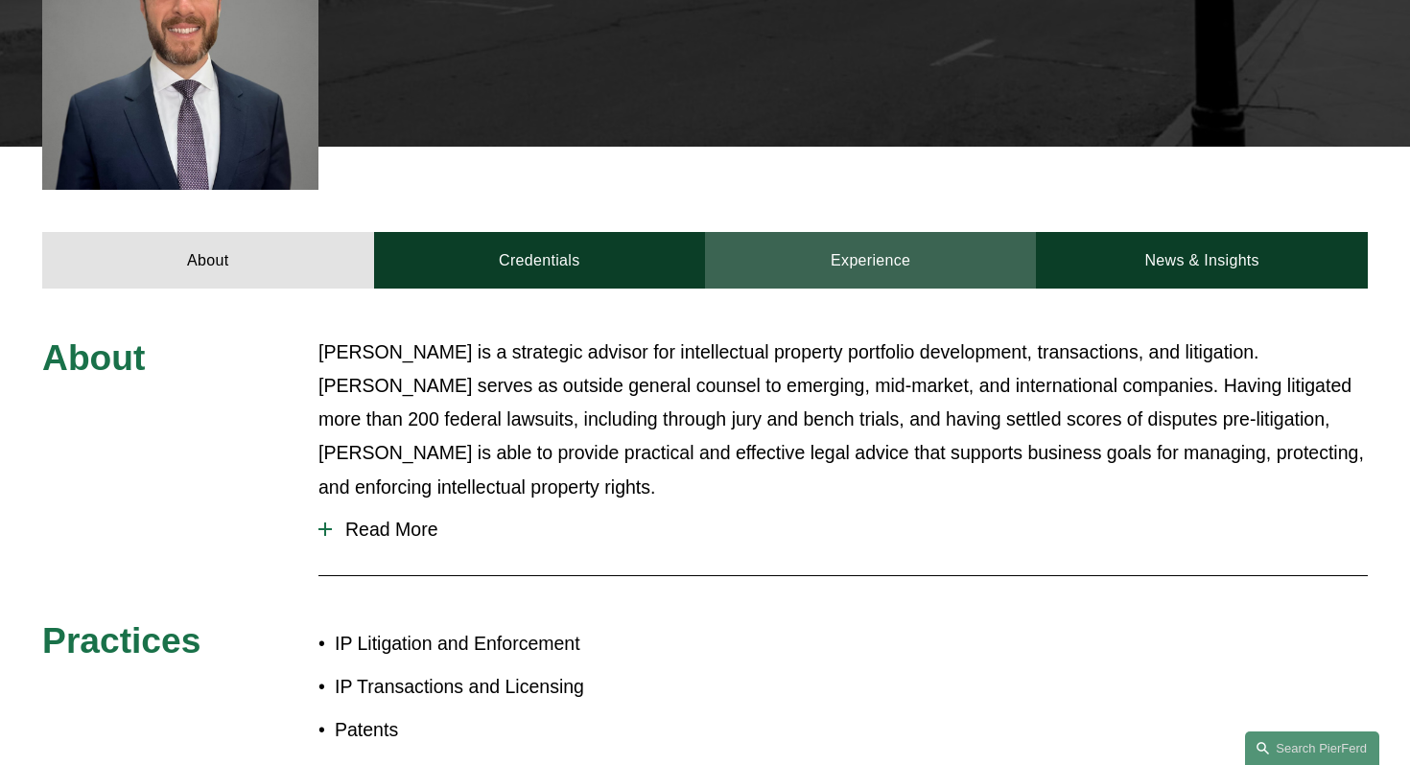
click at [859, 242] on link "Experience" at bounding box center [870, 260] width 331 height 57
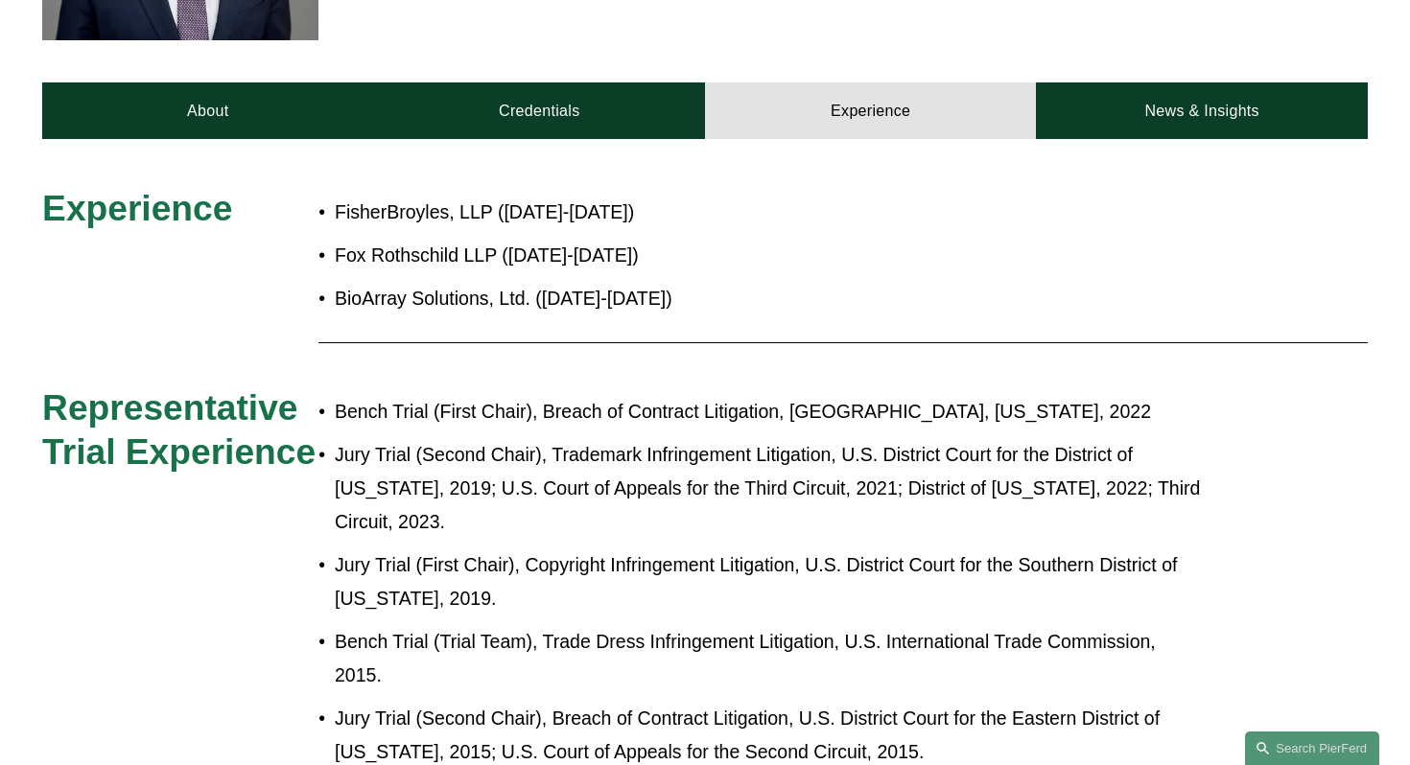
scroll to position [899, 0]
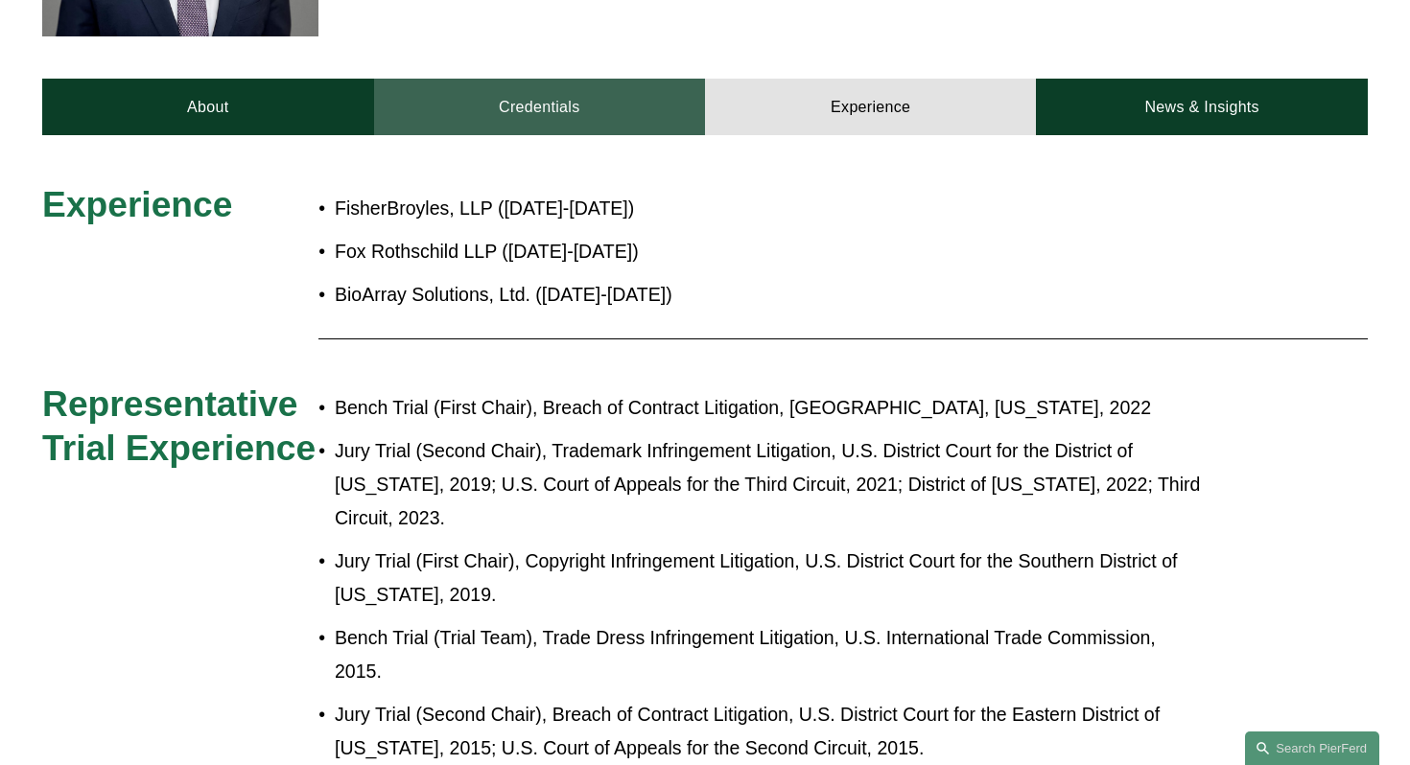
click at [499, 96] on link "Credentials" at bounding box center [539, 107] width 331 height 57
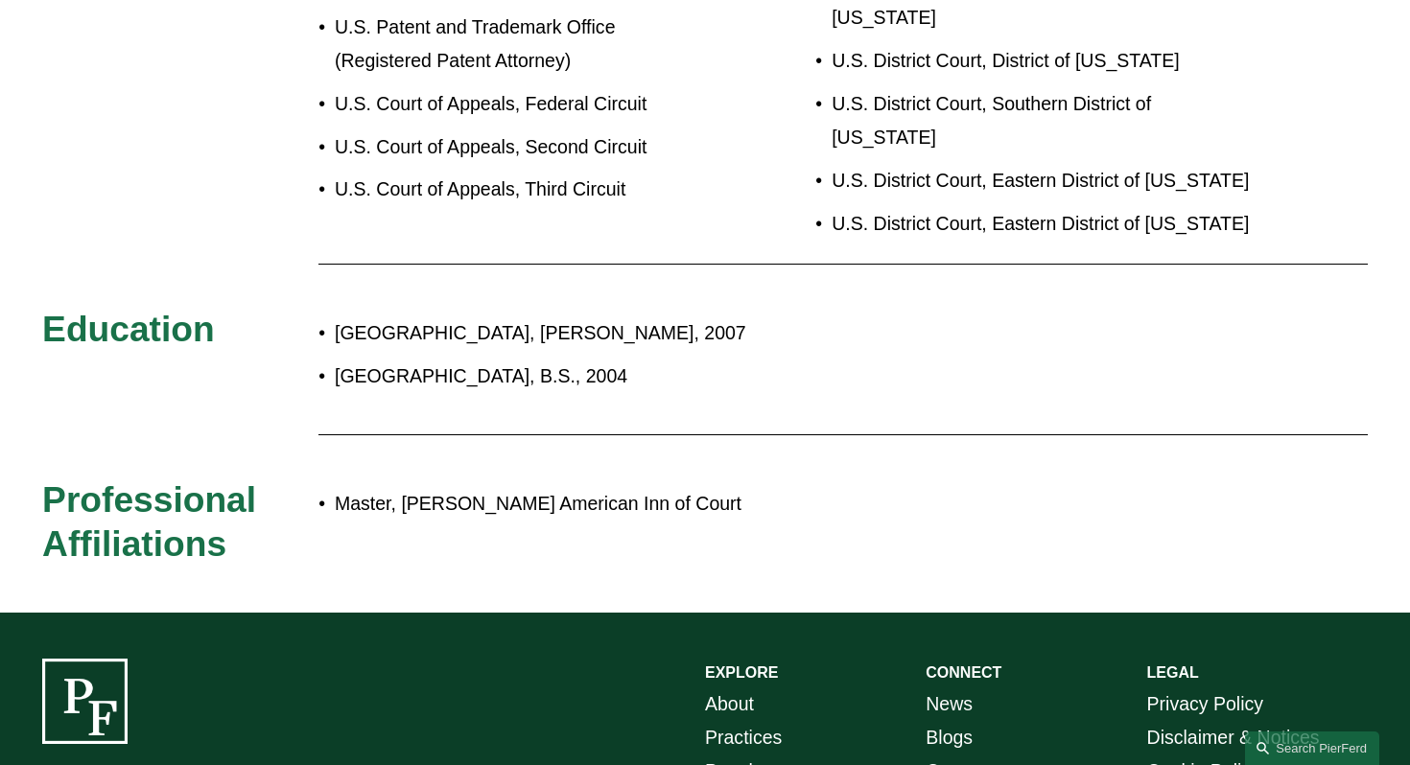
scroll to position [1167, 0]
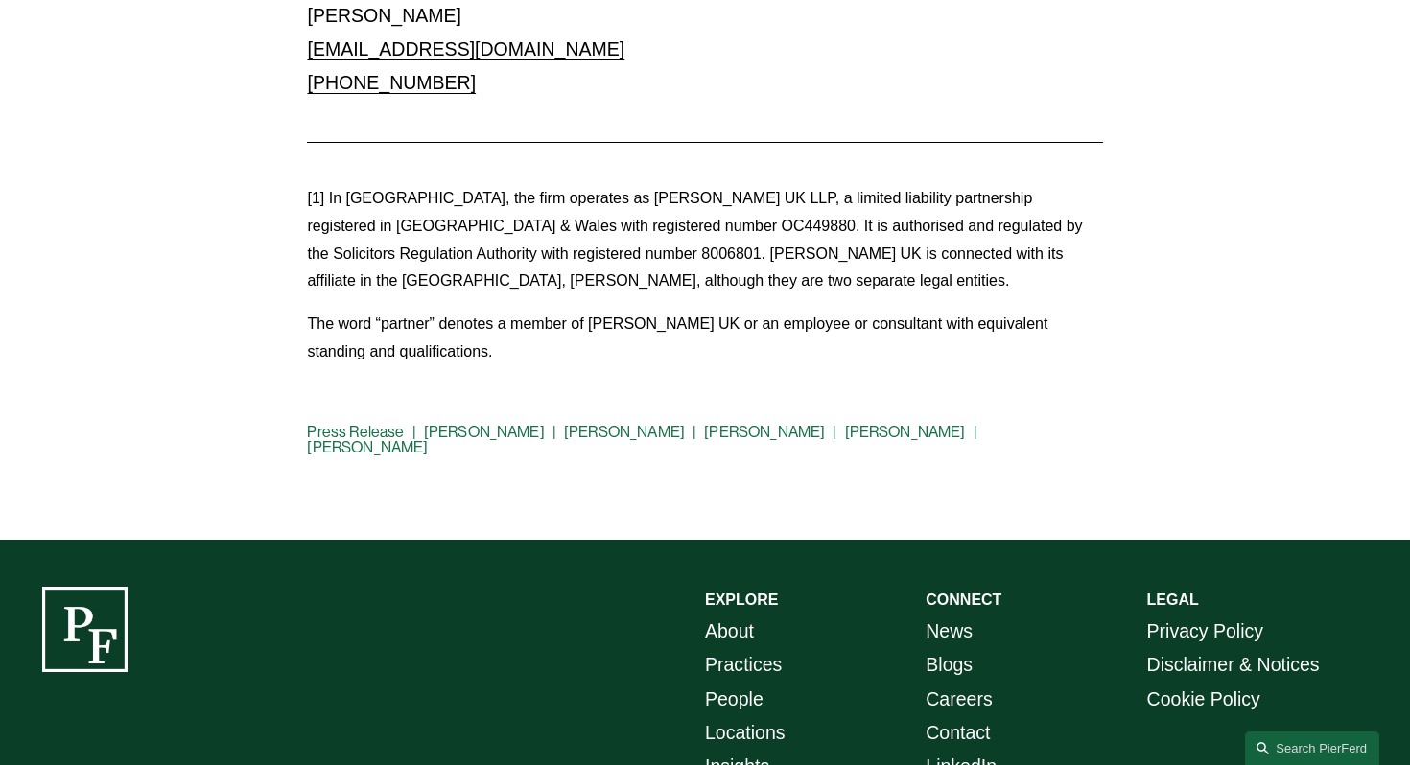
scroll to position [2378, 0]
